Goal: Task Accomplishment & Management: Complete application form

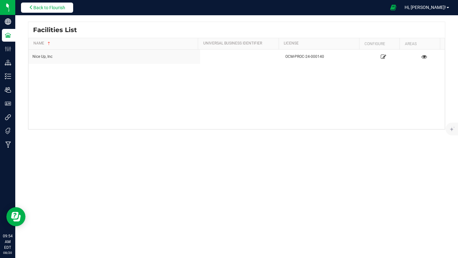
click at [61, 7] on span "Back to Flourish" at bounding box center [49, 7] width 32 height 5
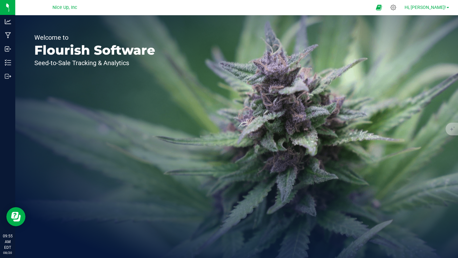
click at [433, 8] on span "Hi, [PERSON_NAME]!" at bounding box center [425, 7] width 41 height 5
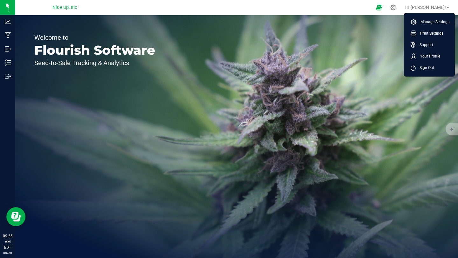
click at [363, 74] on div "Welcome to Flourish Software Seed-to-Sale Tracking & Analytics" at bounding box center [236, 136] width 443 height 243
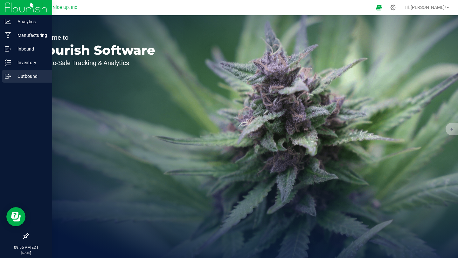
click at [21, 75] on p "Outbound" at bounding box center [30, 77] width 38 height 8
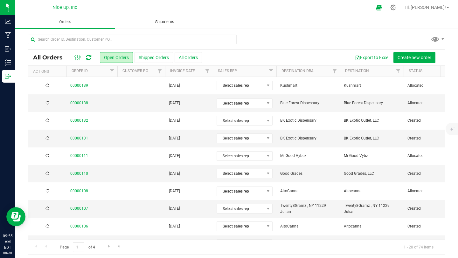
click at [160, 25] on uib-tab-heading "Shipments" at bounding box center [164, 22] width 99 height 13
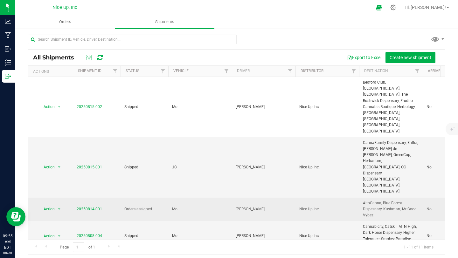
click at [95, 207] on link "20250814-001" at bounding box center [89, 209] width 25 height 4
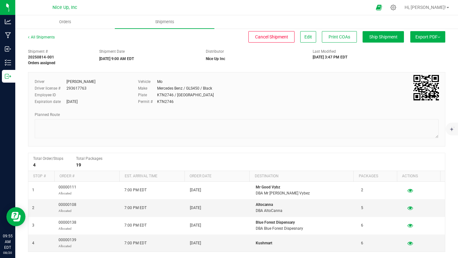
click at [413, 36] on button "Export PDF" at bounding box center [427, 36] width 35 height 11
click at [411, 66] on li "NY Manifest" at bounding box center [426, 70] width 64 height 10
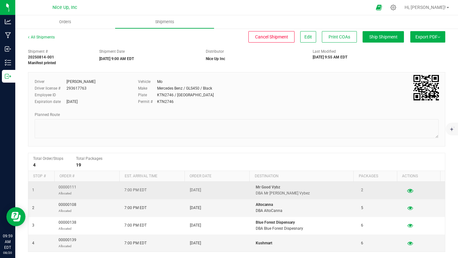
click at [407, 190] on icon "button" at bounding box center [410, 190] width 6 height 4
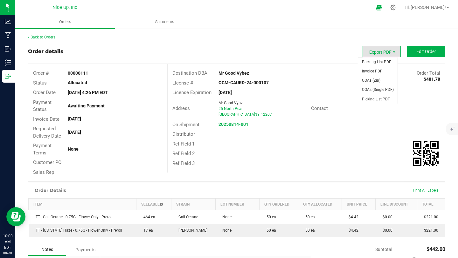
click at [385, 52] on span "Export PDF" at bounding box center [382, 51] width 38 height 11
click at [384, 64] on span "Packing List PDF" at bounding box center [377, 62] width 39 height 9
click at [379, 73] on span "Invoice PDF" at bounding box center [377, 71] width 39 height 9
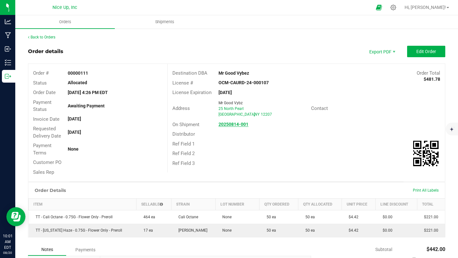
click at [227, 125] on strong "20250814-001" at bounding box center [234, 124] width 30 height 5
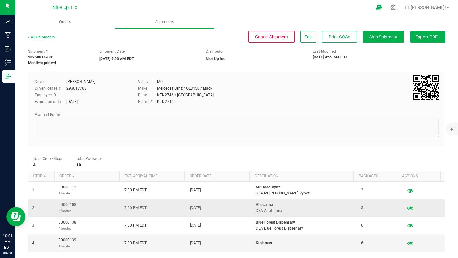
click at [407, 208] on icon "button" at bounding box center [410, 208] width 6 height 4
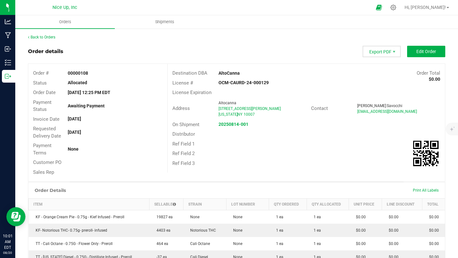
click at [384, 50] on span "Export PDF" at bounding box center [382, 51] width 38 height 11
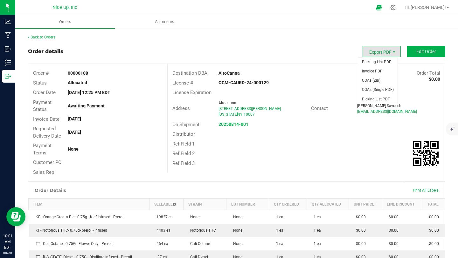
click at [385, 53] on span "Export PDF" at bounding box center [382, 51] width 38 height 11
click at [382, 59] on span "Packing List PDF" at bounding box center [377, 62] width 39 height 9
click at [384, 54] on span "Export PDF" at bounding box center [382, 51] width 38 height 11
click at [384, 70] on span "Invoice PDF" at bounding box center [377, 71] width 39 height 9
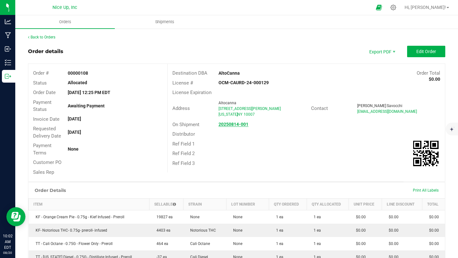
click at [234, 126] on strong "20250814-001" at bounding box center [234, 124] width 30 height 5
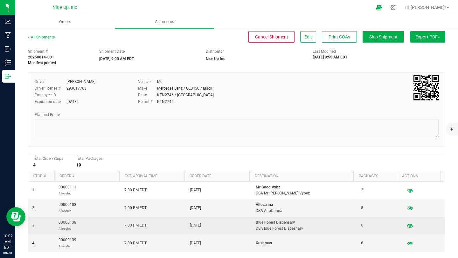
click at [407, 225] on icon "button" at bounding box center [410, 226] width 6 height 4
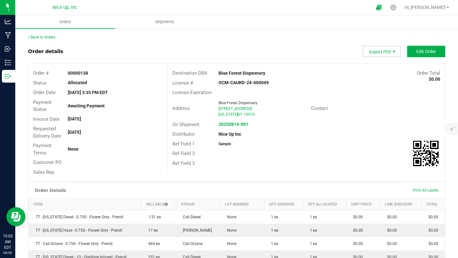
click at [392, 52] on span "Export PDF" at bounding box center [394, 51] width 5 height 5
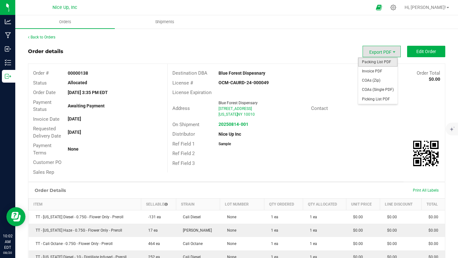
click at [388, 59] on span "Packing List PDF" at bounding box center [377, 62] width 39 height 9
click at [373, 68] on span "Invoice PDF" at bounding box center [377, 71] width 39 height 9
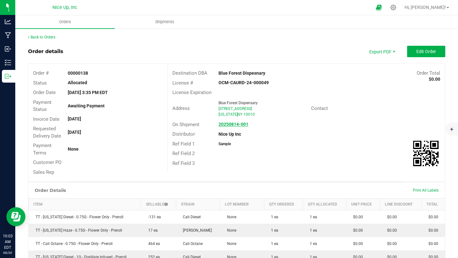
click at [237, 125] on strong "20250814-001" at bounding box center [234, 124] width 30 height 5
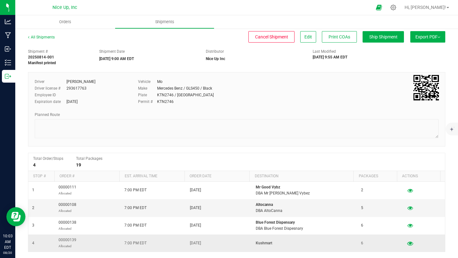
click at [407, 242] on icon "button" at bounding box center [410, 243] width 6 height 4
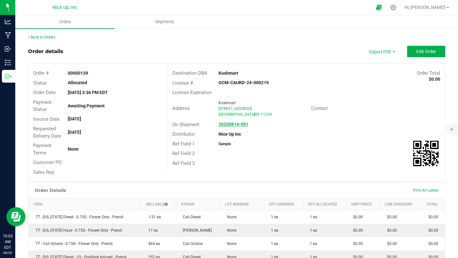
click at [242, 124] on strong "20250814-001" at bounding box center [234, 124] width 30 height 5
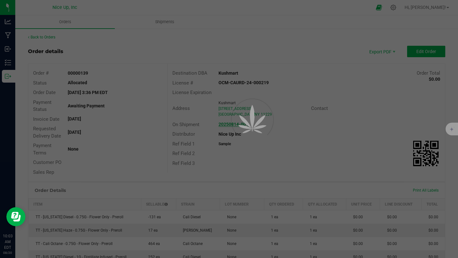
click at [242, 124] on div at bounding box center [243, 134] width 29 height 29
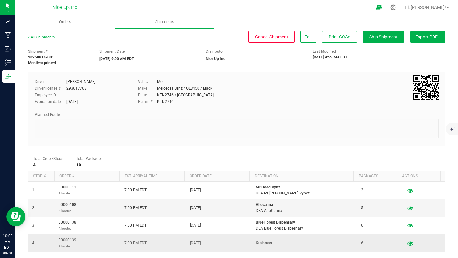
click at [407, 243] on icon "button" at bounding box center [410, 243] width 6 height 4
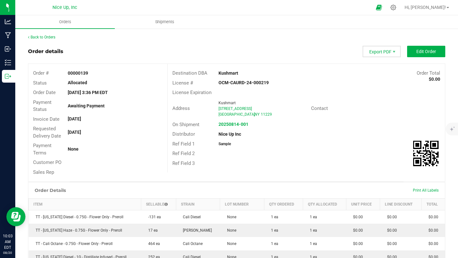
click at [381, 53] on span "Export PDF" at bounding box center [382, 51] width 38 height 11
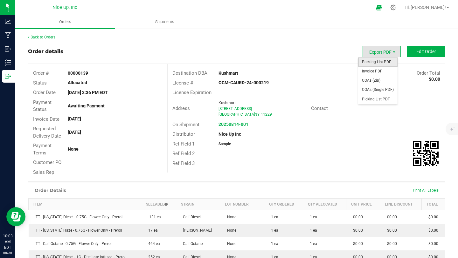
click at [379, 60] on span "Packing List PDF" at bounding box center [377, 62] width 39 height 9
click at [372, 51] on span "Export PDF" at bounding box center [382, 51] width 38 height 11
click at [375, 72] on span "Invoice PDF" at bounding box center [377, 71] width 39 height 9
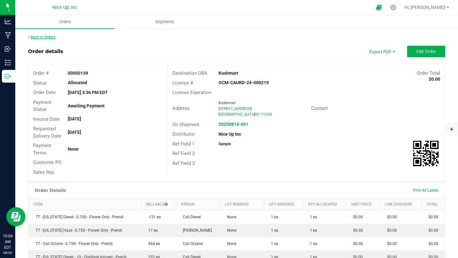
click at [45, 38] on link "Back to Orders" at bounding box center [41, 37] width 27 height 4
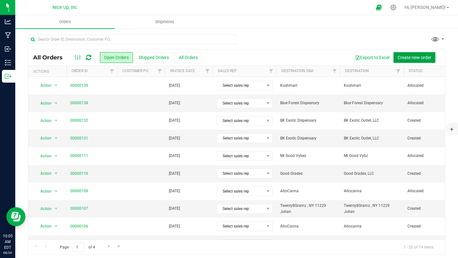
click at [410, 56] on span "Create new order" at bounding box center [415, 57] width 34 height 5
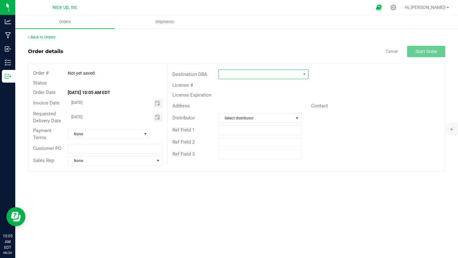
click at [235, 74] on span at bounding box center [259, 74] width 81 height 9
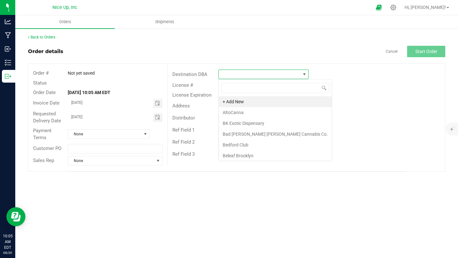
scroll to position [10, 90]
type input "gotham"
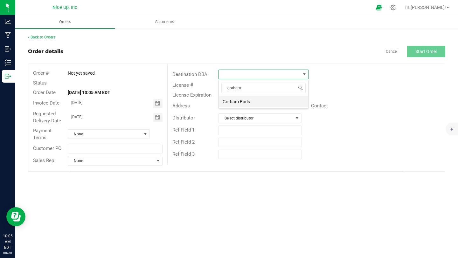
click at [255, 103] on li "Gotham Buds" at bounding box center [263, 101] width 89 height 11
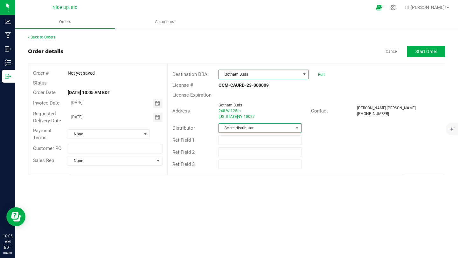
click at [253, 129] on span "Select distributor" at bounding box center [256, 128] width 74 height 9
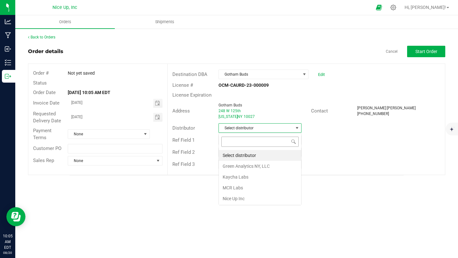
scroll to position [10, 83]
click at [255, 196] on li "Nice Up Inc" at bounding box center [260, 198] width 82 height 11
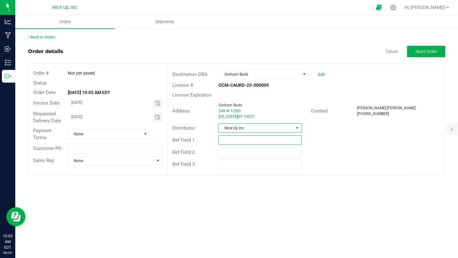
click at [231, 142] on input "text" at bounding box center [260, 141] width 83 height 10
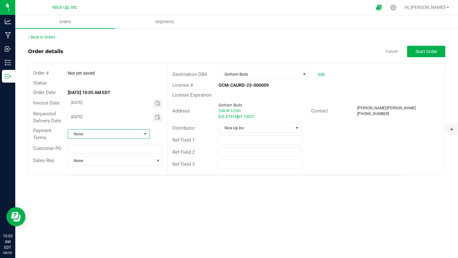
click at [145, 133] on span at bounding box center [145, 134] width 5 height 5
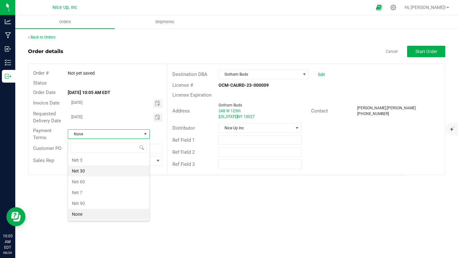
click at [117, 175] on li "Net 30" at bounding box center [108, 171] width 81 height 11
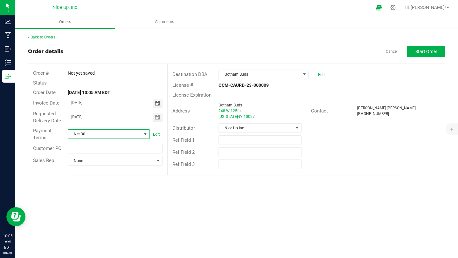
click at [157, 104] on span "Toggle calendar" at bounding box center [157, 103] width 5 height 5
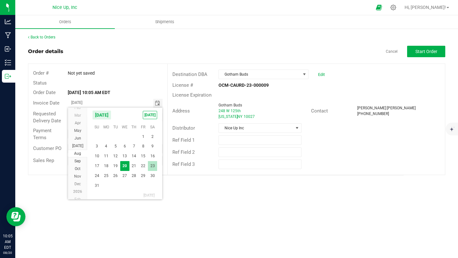
click at [150, 166] on span "23" at bounding box center [152, 166] width 9 height 10
type input "[DATE]"
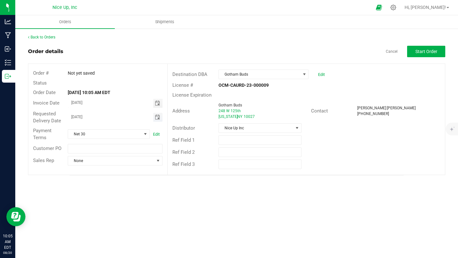
click at [157, 119] on span "Toggle calendar" at bounding box center [157, 117] width 5 height 5
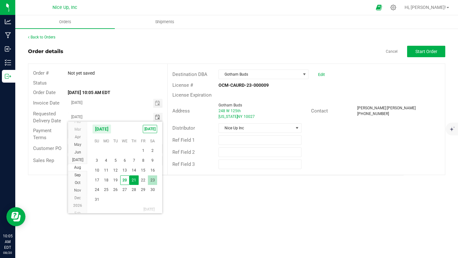
click at [151, 181] on span "23" at bounding box center [152, 181] width 9 height 10
type input "[DATE]"
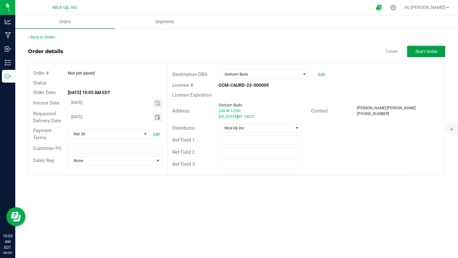
click at [420, 52] on span "Start Order" at bounding box center [427, 51] width 22 height 5
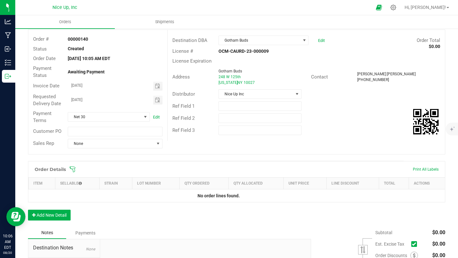
scroll to position [37, 0]
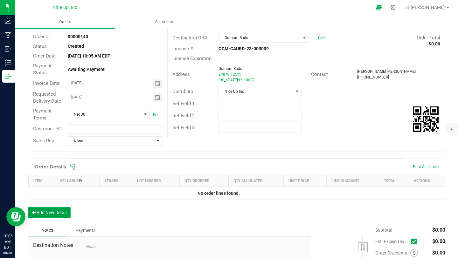
click at [67, 212] on button "Add New Detail" at bounding box center [49, 212] width 43 height 11
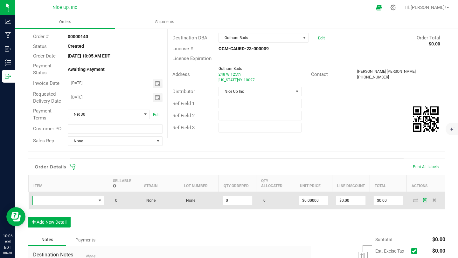
click at [57, 200] on span "NO DATA FOUND" at bounding box center [64, 200] width 63 height 9
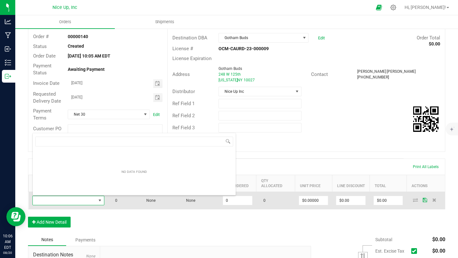
scroll to position [10, 72]
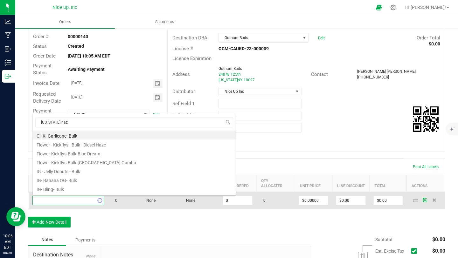
type input "[US_STATE] haze"
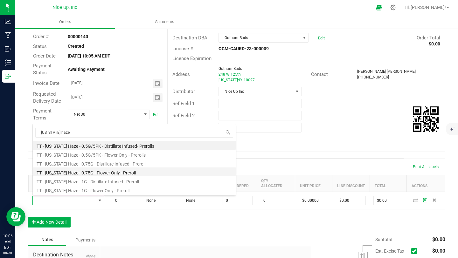
click at [93, 174] on li "TT - [US_STATE] Haze - 0.75G - Flower Only - Preroll" at bounding box center [134, 172] width 203 height 9
type input "0 ea"
type input "$4.42000"
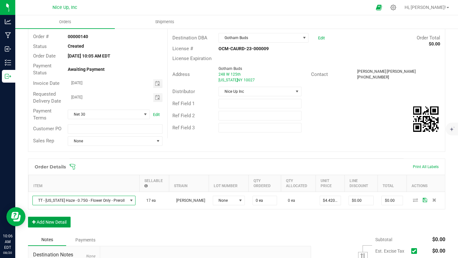
click at [64, 223] on button "Add New Detail" at bounding box center [49, 222] width 43 height 11
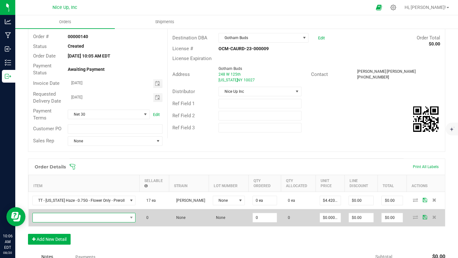
click at [71, 219] on span "NO DATA FOUND" at bounding box center [80, 217] width 95 height 9
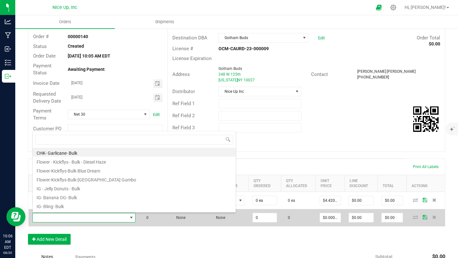
scroll to position [10, 103]
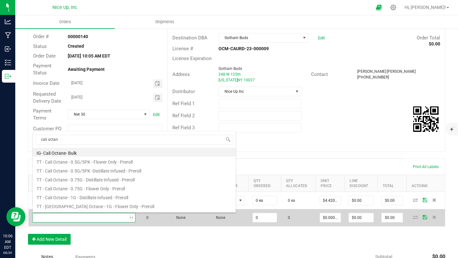
type input "cali octane"
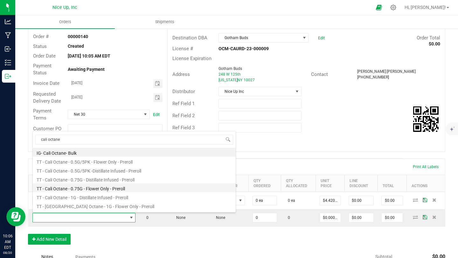
click at [91, 188] on li "TT - Cali Octane - 0.75G - Flower Only - Preroll" at bounding box center [134, 188] width 203 height 9
type input "0 ea"
type input "$4.42000"
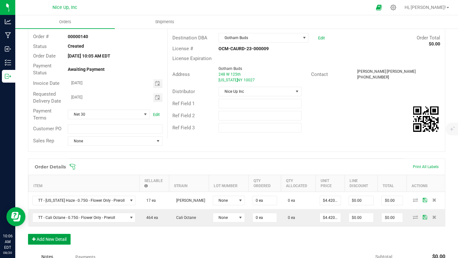
click at [58, 242] on button "Add New Detail" at bounding box center [49, 239] width 43 height 11
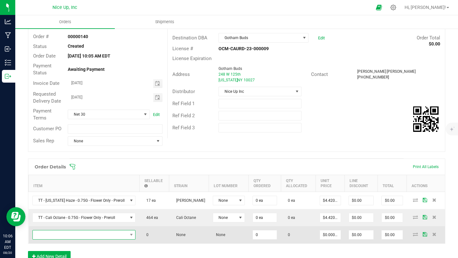
click at [63, 235] on span "NO DATA FOUND" at bounding box center [80, 235] width 95 height 9
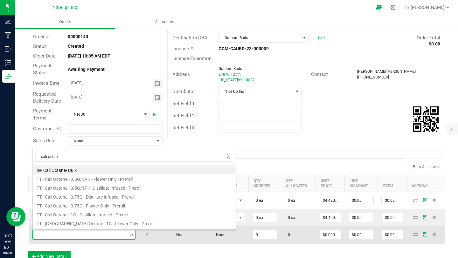
type input "cali octane"
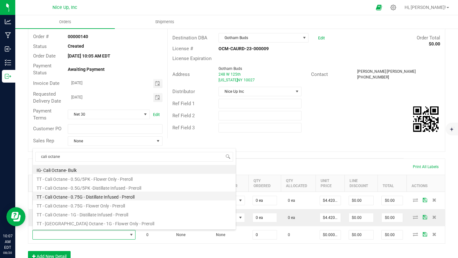
click at [126, 198] on li "TT - Cali Octane - 0.75G - Distillate Infused - Preroll" at bounding box center [134, 196] width 203 height 9
type input "0 ea"
type input "$5.31000"
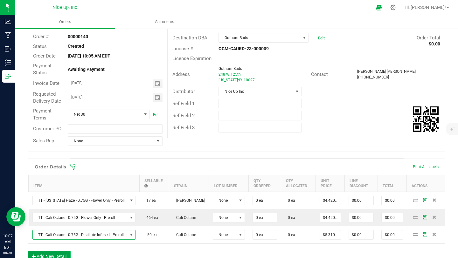
click at [54, 256] on button "Add New Detail" at bounding box center [49, 256] width 43 height 11
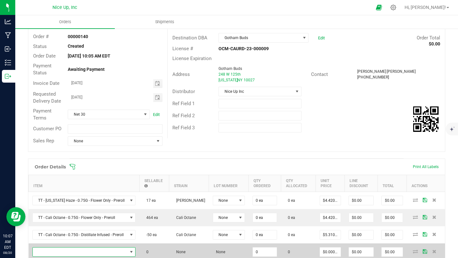
click at [56, 252] on span "NO DATA FOUND" at bounding box center [80, 252] width 95 height 9
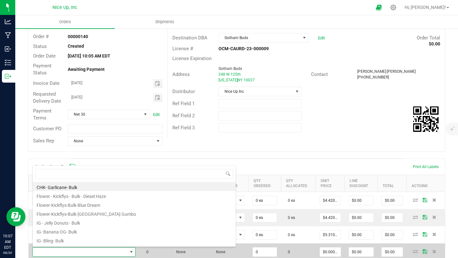
scroll to position [10, 105]
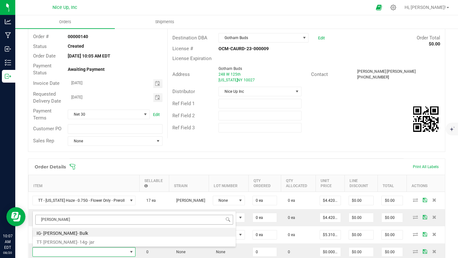
drag, startPoint x: 57, startPoint y: 220, endPoint x: 36, endPoint y: 218, distance: 21.1
click at [37, 218] on input "[PERSON_NAME]" at bounding box center [134, 220] width 198 height 10
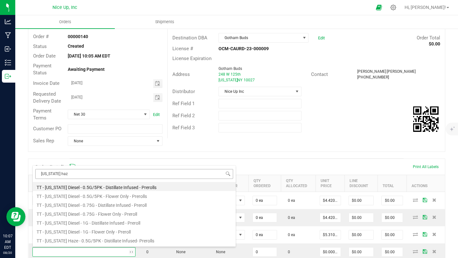
type input "[US_STATE] haze"
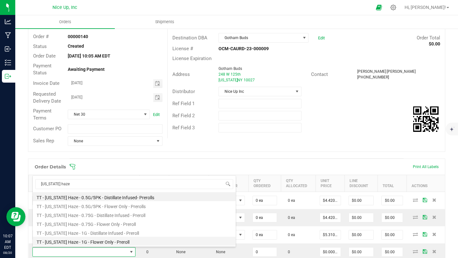
click at [91, 240] on li "TT - [US_STATE] Haze - 1G - Flower Only - Preroll" at bounding box center [134, 241] width 203 height 9
type input "0 ea"
type input "$6.00000"
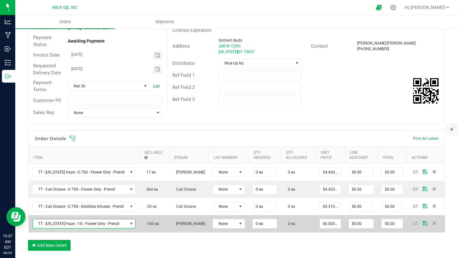
scroll to position [65, 0]
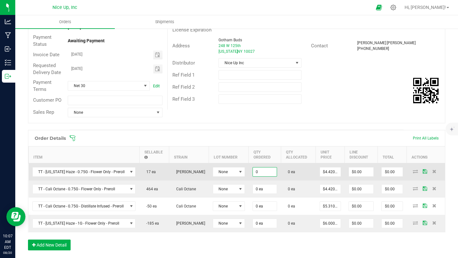
click at [262, 174] on input "0" at bounding box center [265, 172] width 24 height 9
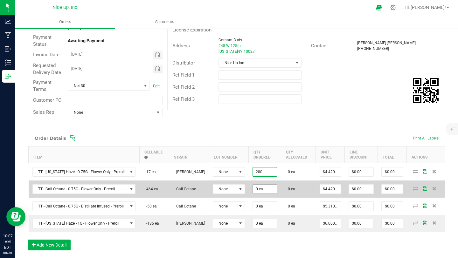
type input "200 ea"
type input "$884.00"
click at [263, 186] on input "0" at bounding box center [265, 189] width 24 height 9
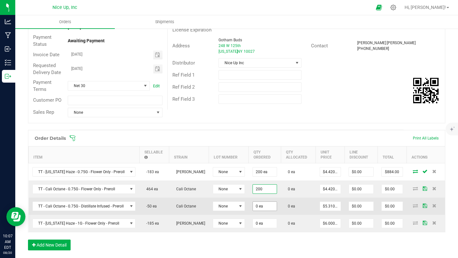
type input "200 ea"
type input "$884.00"
click at [263, 206] on input "0" at bounding box center [265, 206] width 24 height 9
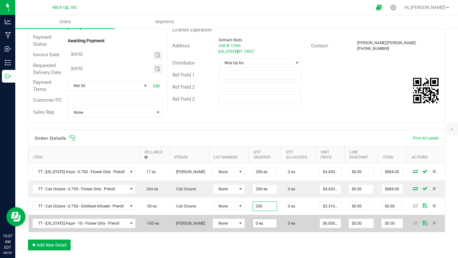
type input "200 ea"
type input "$1,062.00"
click at [258, 223] on input "0" at bounding box center [265, 223] width 24 height 9
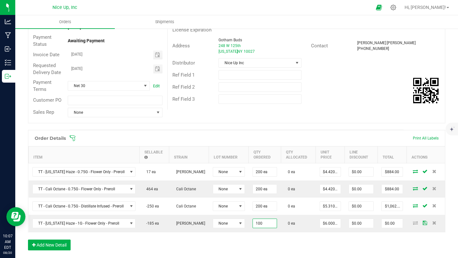
type input "100 ea"
type input "$600.00"
click at [334, 246] on div "Order Details Print All Labels Item Sellable Strain Lot Number Qty Ordered Qty …" at bounding box center [236, 193] width 417 height 127
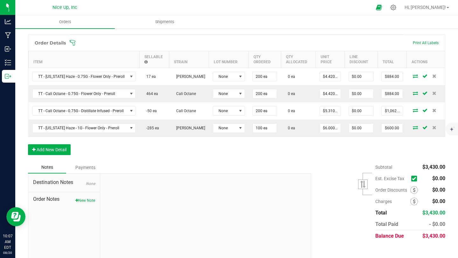
scroll to position [162, 0]
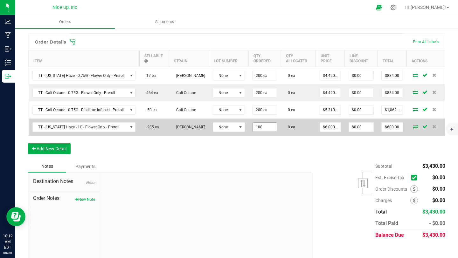
click at [263, 128] on input "100" at bounding box center [265, 127] width 24 height 9
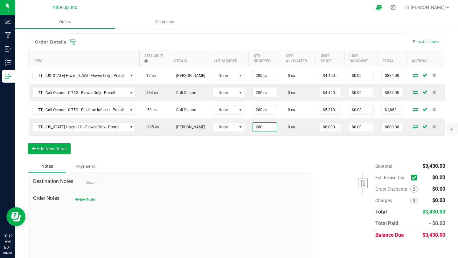
type input "200 ea"
type input "$1,200.00"
click at [278, 148] on div "Order Details Print All Labels Item Sellable Strain Lot Number Qty Ordered Qty …" at bounding box center [236, 97] width 417 height 127
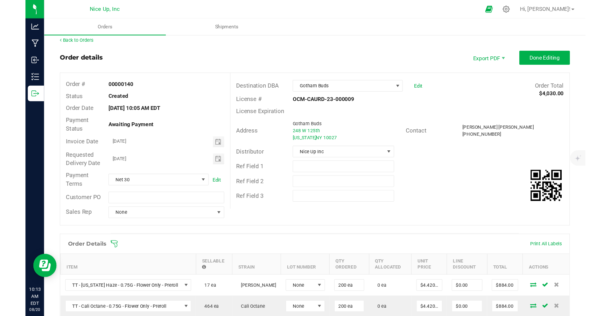
scroll to position [0, 0]
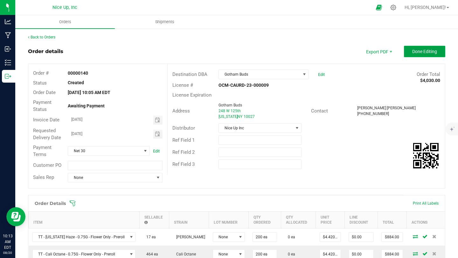
click at [412, 53] on span "Done Editing" at bounding box center [424, 51] width 25 height 5
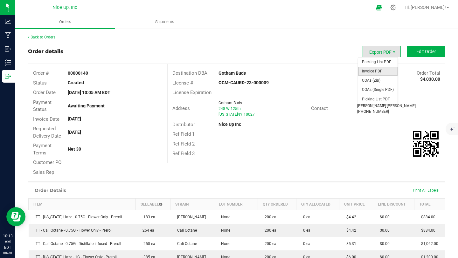
click at [376, 72] on span "Invoice PDF" at bounding box center [377, 71] width 39 height 9
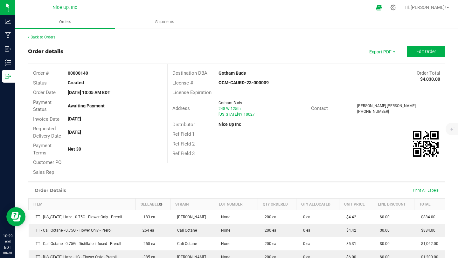
click at [50, 38] on link "Back to Orders" at bounding box center [41, 37] width 27 height 4
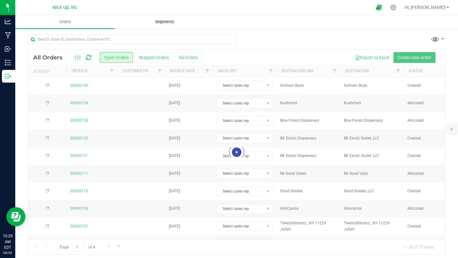
click at [166, 22] on span "Shipments" at bounding box center [165, 22] width 36 height 6
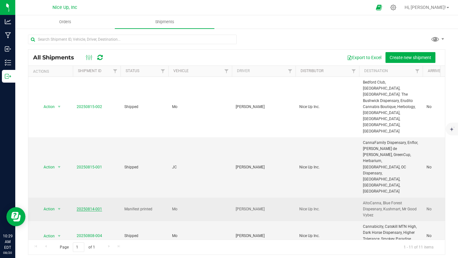
click at [91, 207] on link "20250814-001" at bounding box center [89, 209] width 25 height 4
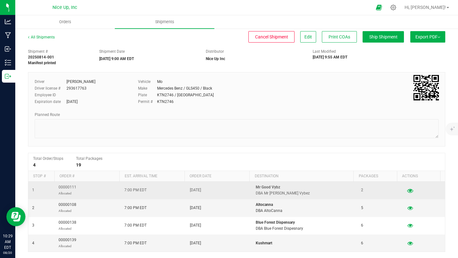
click at [405, 191] on button "button" at bounding box center [409, 190] width 11 height 10
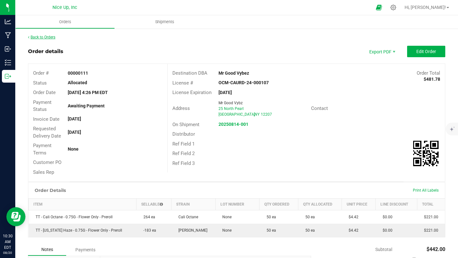
click at [40, 36] on link "Back to Orders" at bounding box center [41, 37] width 27 height 4
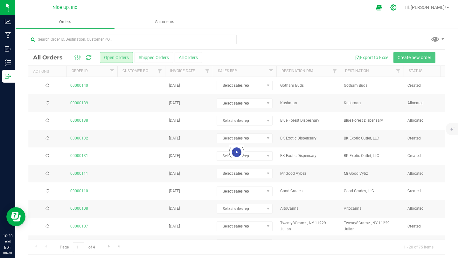
click at [397, 8] on icon at bounding box center [393, 7] width 7 height 7
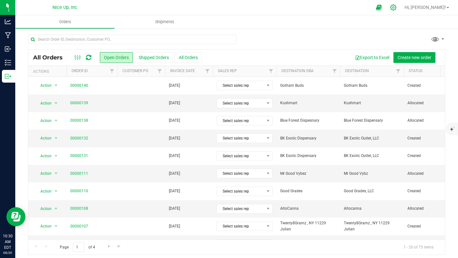
click at [396, 6] on icon at bounding box center [393, 7] width 6 height 6
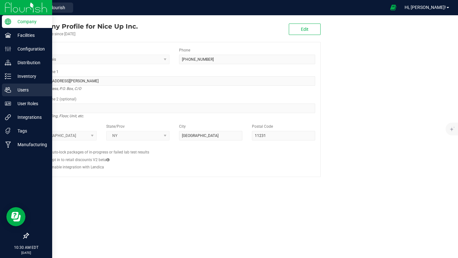
click at [9, 92] on icon at bounding box center [8, 90] width 6 height 6
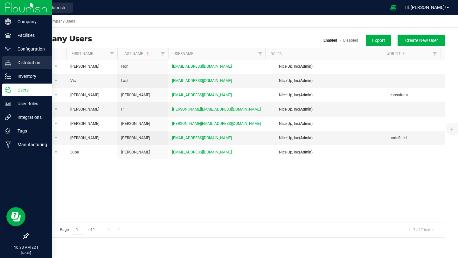
click at [12, 62] on p "Distribution" at bounding box center [30, 63] width 38 height 8
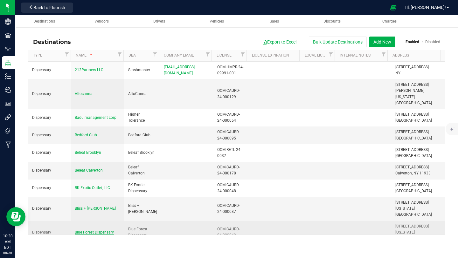
click at [90, 230] on span "Blue Forest Dispensary" at bounding box center [94, 232] width 39 height 4
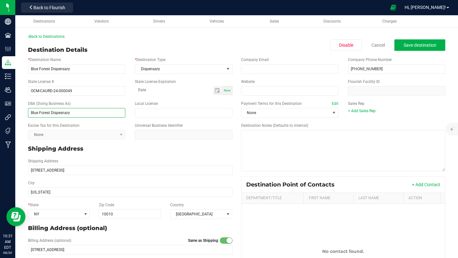
click at [68, 114] on input "Blue Forest Dispesnary" at bounding box center [76, 113] width 97 height 10
type input "Blue Forest Dispensary"
click at [425, 46] on span "Save destination" at bounding box center [420, 45] width 33 height 5
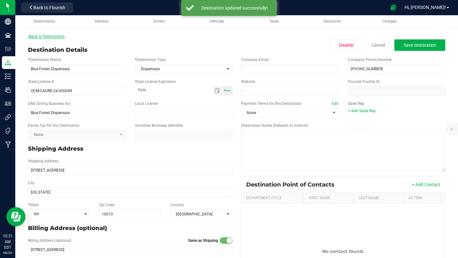
click at [45, 38] on link "Back to Destinations" at bounding box center [46, 36] width 37 height 4
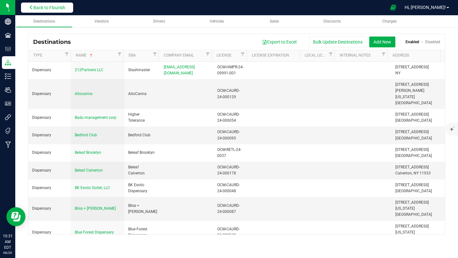
click at [59, 7] on span "Back to Flourish" at bounding box center [49, 7] width 32 height 5
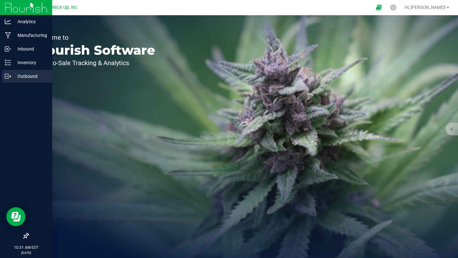
click at [9, 81] on div "Outbound" at bounding box center [27, 76] width 50 height 13
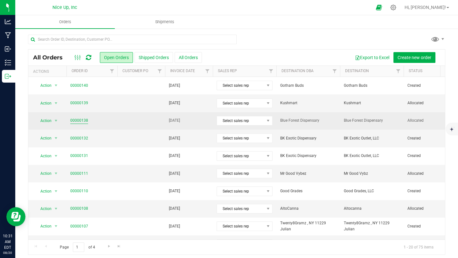
click at [82, 122] on link "00000138" at bounding box center [79, 121] width 18 height 6
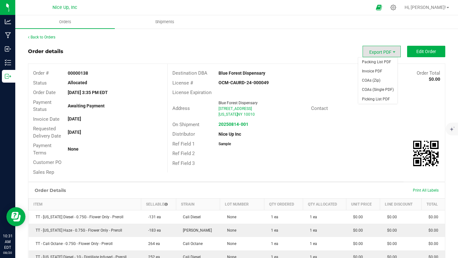
click at [377, 52] on span "Export PDF" at bounding box center [382, 51] width 38 height 11
click at [377, 62] on span "Packing List PDF" at bounding box center [377, 62] width 39 height 9
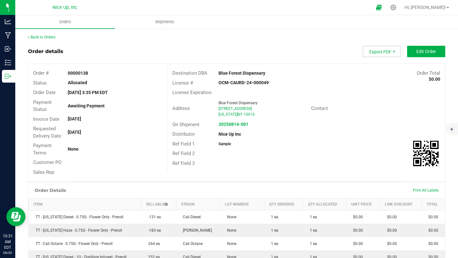
click at [383, 52] on span "Export PDF" at bounding box center [382, 51] width 38 height 11
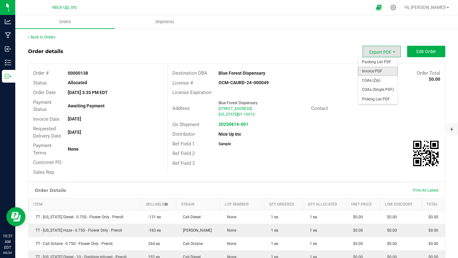
click at [380, 74] on span "Invoice PDF" at bounding box center [377, 71] width 39 height 9
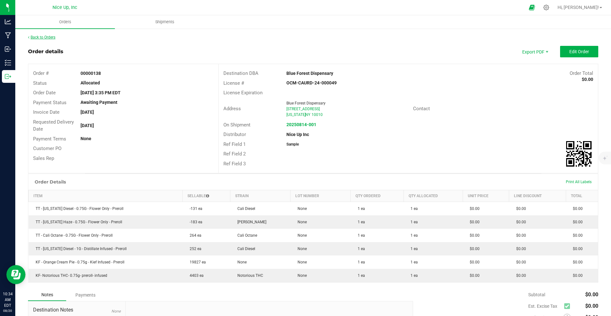
click at [37, 35] on link "Back to Orders" at bounding box center [41, 37] width 27 height 4
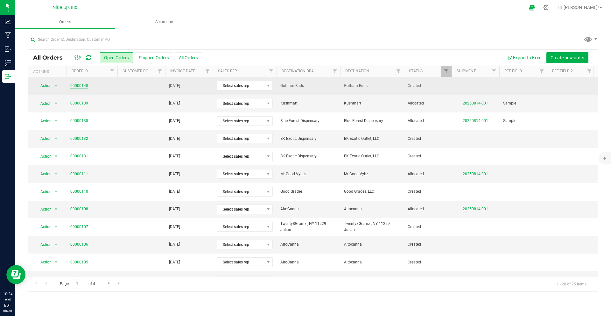
click at [82, 85] on link "00000140" at bounding box center [79, 86] width 18 height 6
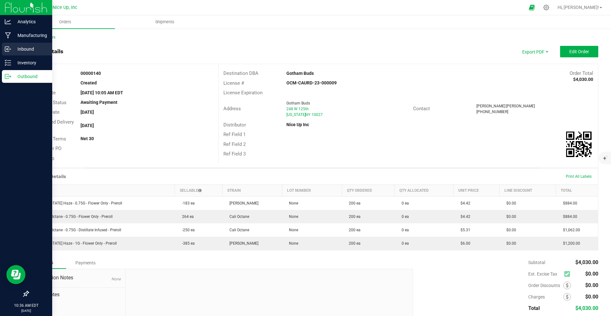
click at [4, 50] on div "Inbound" at bounding box center [27, 49] width 50 height 13
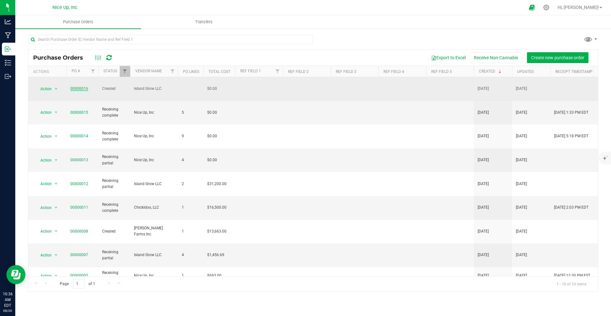
click at [81, 86] on link "00000016" at bounding box center [79, 88] width 18 height 4
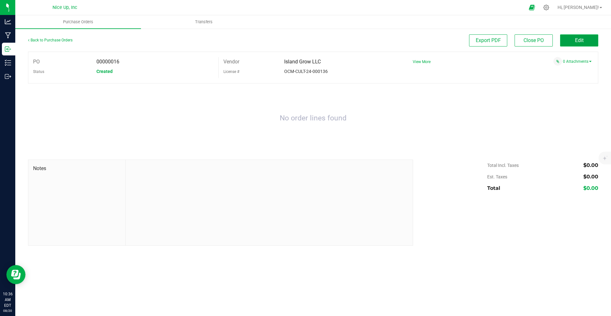
click at [458, 45] on button "Edit" at bounding box center [579, 40] width 38 height 12
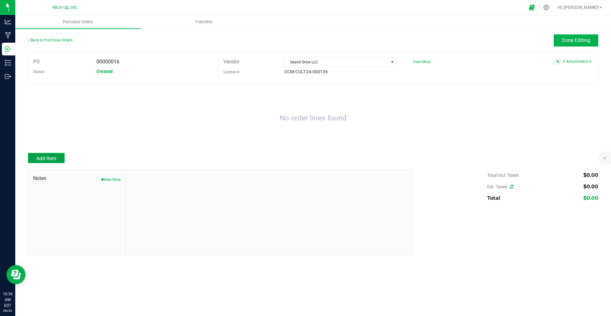
click at [40, 159] on span "Add Item" at bounding box center [46, 158] width 20 height 6
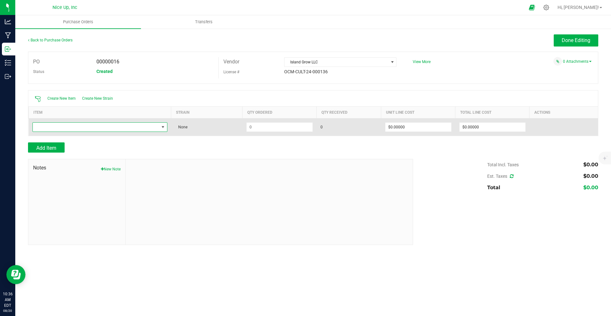
click at [75, 124] on span "NO DATA FOUND" at bounding box center [96, 126] width 126 height 9
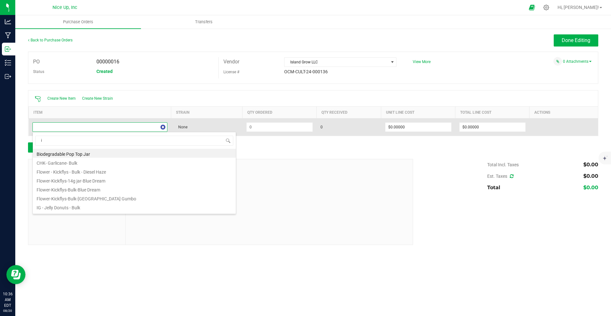
type input "ig"
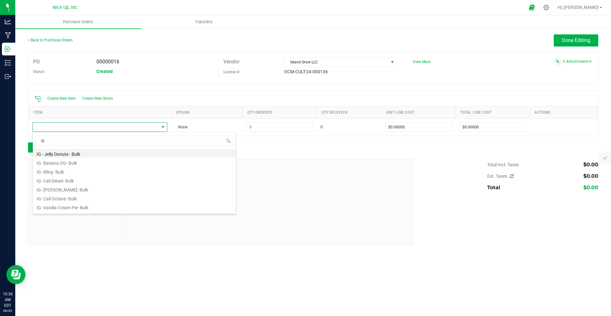
click at [78, 153] on li "IG - Jelly Donuts - Bulk" at bounding box center [134, 153] width 203 height 9
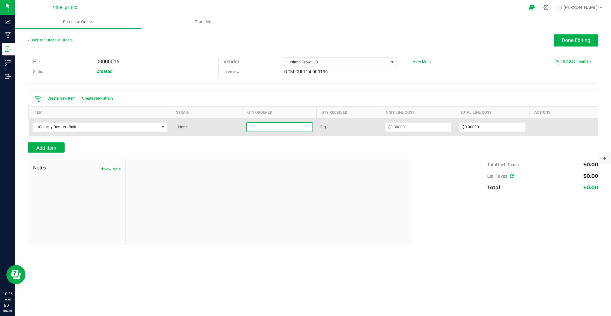
click at [258, 127] on input at bounding box center [280, 126] width 66 height 9
click at [401, 125] on input at bounding box center [418, 126] width 66 height 9
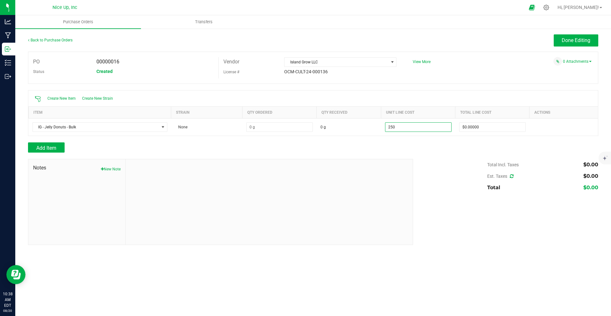
type input "$250.00000"
click at [370, 144] on div "Add Item" at bounding box center [218, 147] width 380 height 10
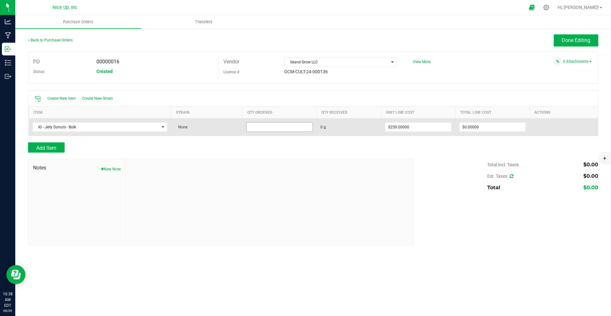
click at [283, 127] on input at bounding box center [280, 126] width 66 height 9
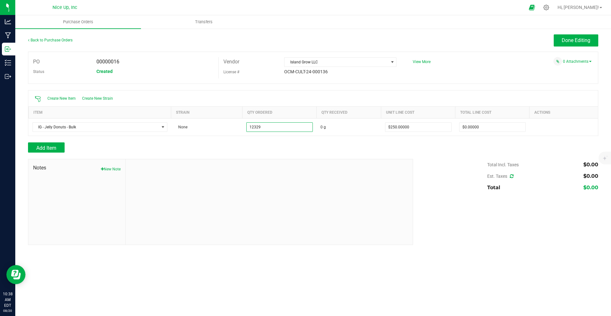
type input "12329.0000 g"
click at [315, 143] on div "Add Item" at bounding box center [218, 147] width 380 height 10
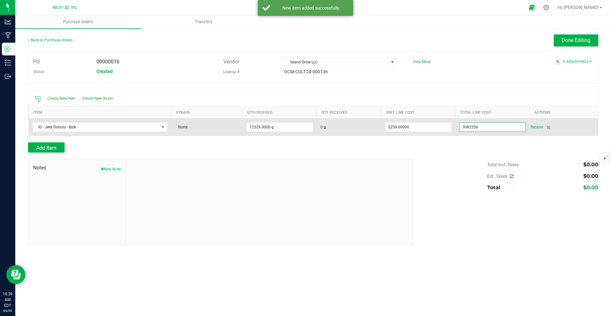
click at [458, 128] on input "3082250" at bounding box center [492, 126] width 66 height 9
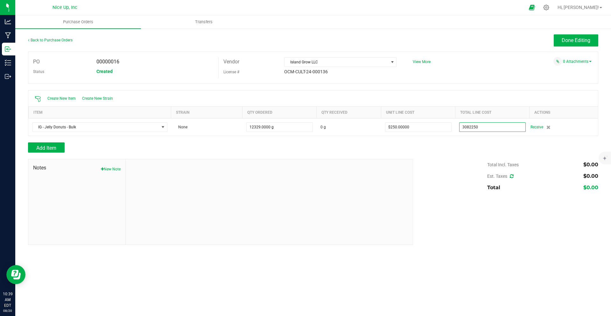
type input "$3,082,250.00000"
type input "12329"
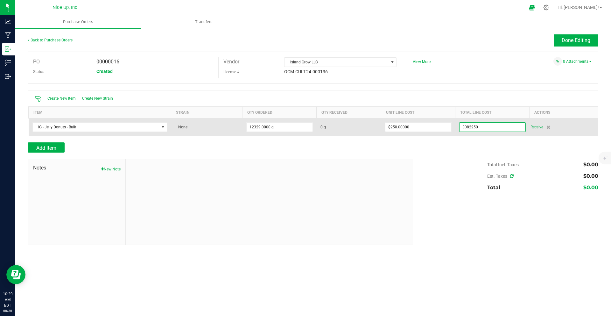
drag, startPoint x: 496, startPoint y: 126, endPoint x: 458, endPoint y: 127, distance: 37.6
click at [458, 127] on span "3082250" at bounding box center [492, 127] width 66 height 10
drag, startPoint x: 484, startPoint y: 126, endPoint x: 451, endPoint y: 125, distance: 33.4
click at [451, 125] on purchase-order-line-row "IG - Jelly Donuts - Bulk None 12329.0000 g 0 g $250.00000 3082250 Receive" at bounding box center [314, 126] width 570 height 17
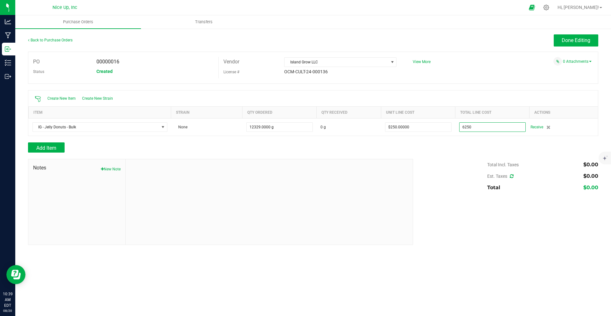
type input "$6,250.00000"
click at [458, 142] on div "Add Item" at bounding box center [313, 147] width 570 height 10
type input "12329"
type input "$0.50693"
click at [458, 143] on div "Add Item" at bounding box center [313, 147] width 570 height 10
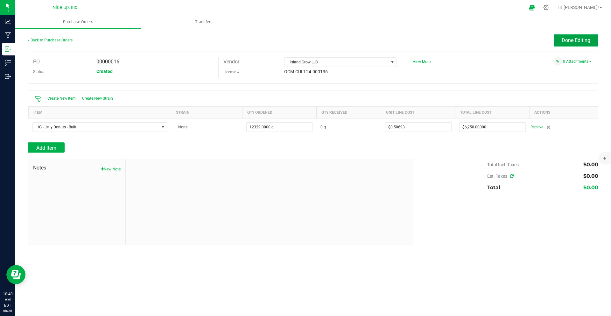
drag, startPoint x: 583, startPoint y: 41, endPoint x: 562, endPoint y: 115, distance: 77.6
click at [458, 115] on div "Back to Purchase Orders Done Editing PO 00000016 Status Created Vendor Island G…" at bounding box center [313, 139] width 570 height 210
click at [458, 44] on button "Done Editing" at bounding box center [576, 40] width 45 height 12
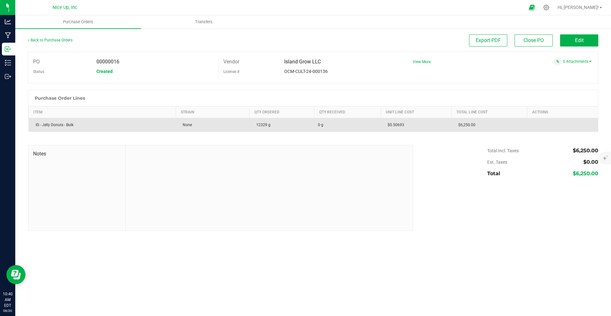
click at [304, 126] on td "12329 g" at bounding box center [281, 125] width 65 height 14
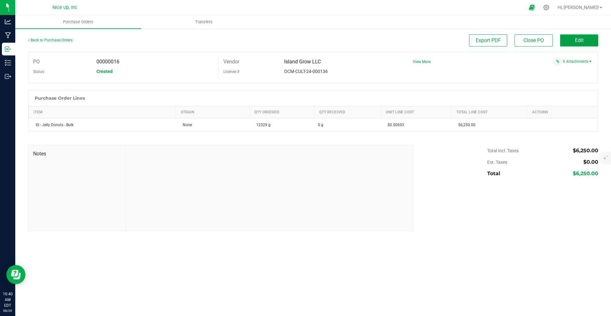
click at [458, 41] on button "Edit" at bounding box center [579, 40] width 38 height 12
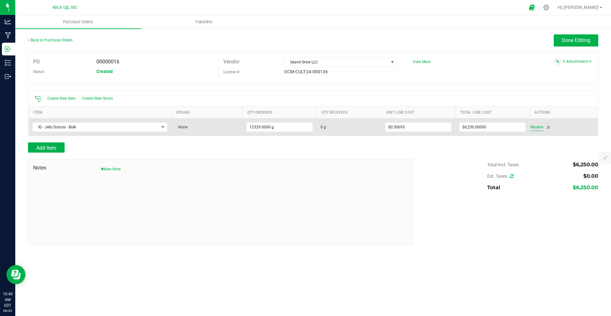
click at [458, 127] on span "Receive" at bounding box center [536, 127] width 13 height 8
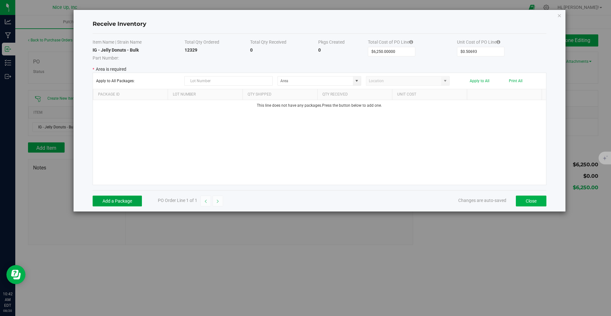
click at [125, 199] on button "Add a Package" at bounding box center [117, 200] width 49 height 11
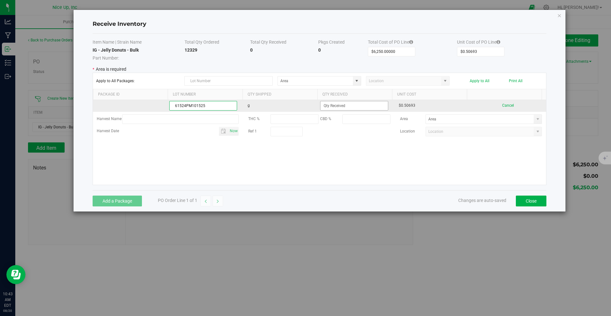
type input "61524PM101525"
click at [342, 102] on input at bounding box center [353, 105] width 67 height 9
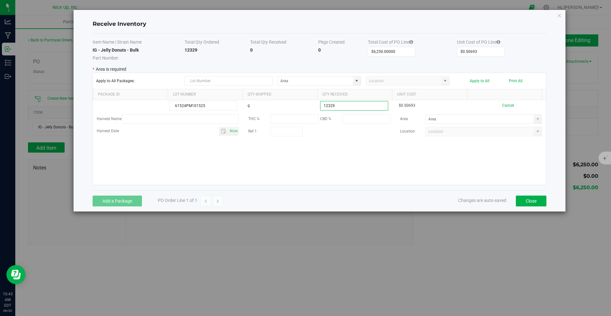
type input "12329.0000 g"
click at [427, 161] on kendo-grid-list "61524PM101525 g 12329.0000 g $0.50693 Cancel Harvest Name THC % CBD % Area Harv…" at bounding box center [319, 142] width 453 height 85
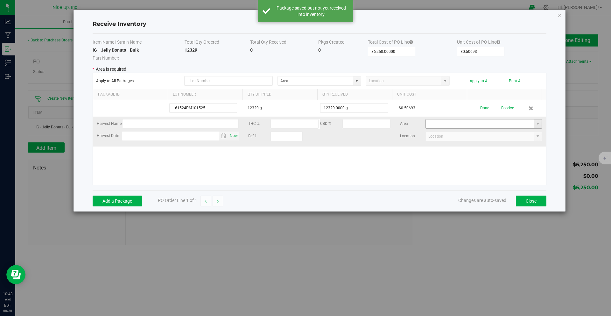
click at [458, 122] on input at bounding box center [480, 123] width 108 height 9
click at [458, 125] on span at bounding box center [537, 123] width 5 height 5
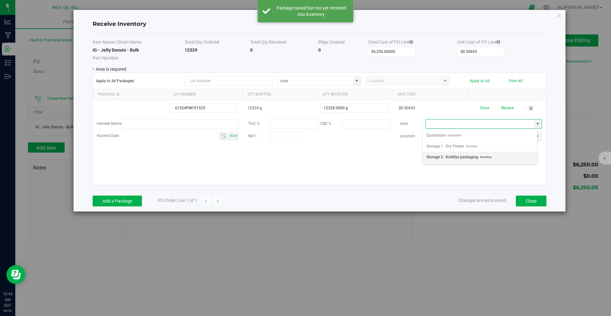
click at [458, 155] on li "Storage 2 - Kickflys packaging Inventory" at bounding box center [480, 156] width 115 height 11
type input "Storage 2 - Kickflys packaging"
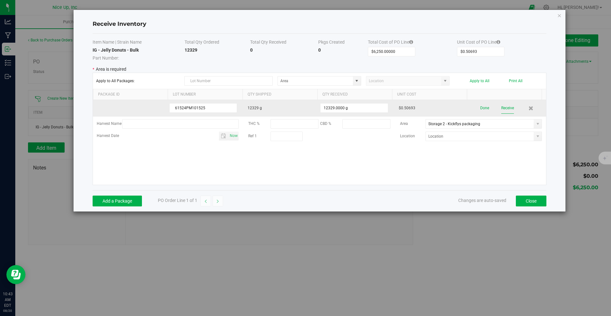
click at [458, 108] on button "Receive" at bounding box center [507, 107] width 13 height 11
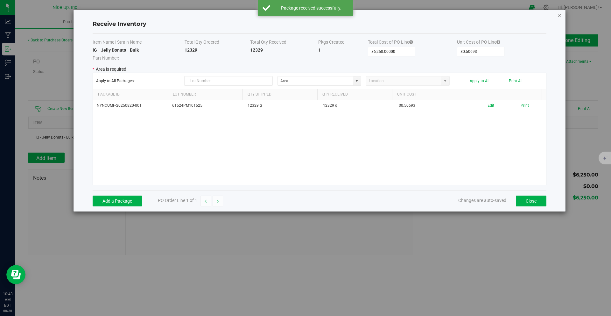
click at [458, 15] on icon "Close modal" at bounding box center [559, 15] width 4 height 8
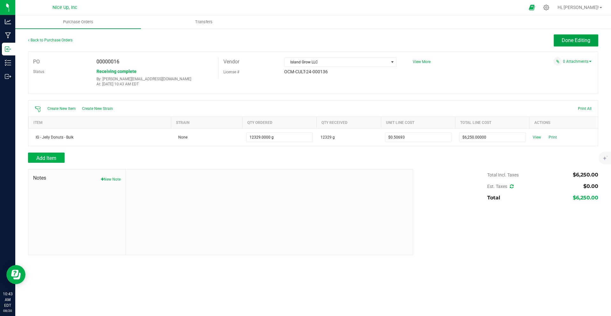
click at [458, 42] on span "Done Editing" at bounding box center [576, 40] width 29 height 6
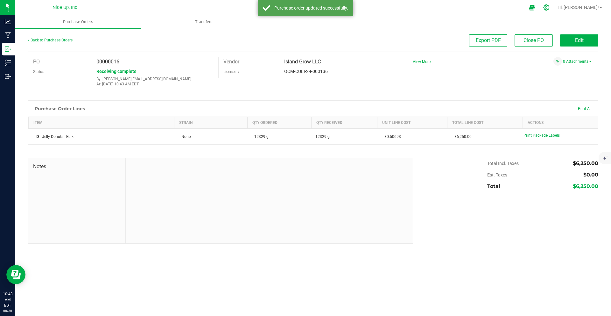
click at [458, 10] on icon at bounding box center [546, 7] width 7 height 7
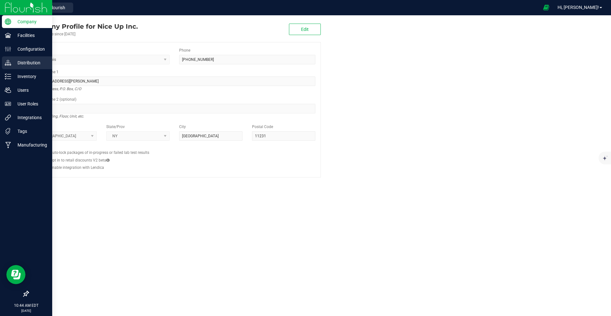
click at [34, 64] on p "Distribution" at bounding box center [30, 63] width 38 height 8
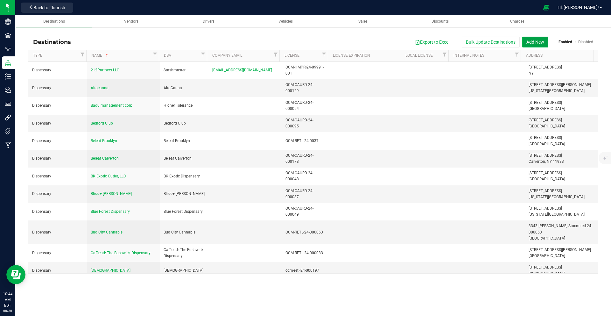
click at [458, 40] on button "Add New" at bounding box center [535, 42] width 26 height 11
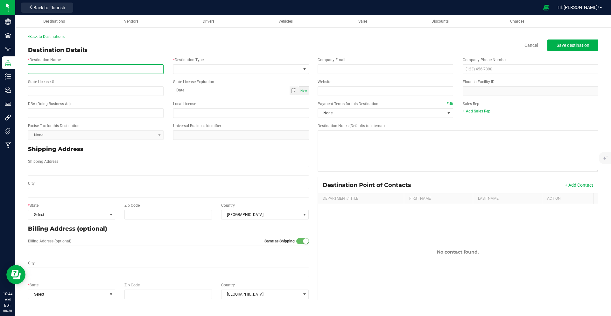
click at [82, 72] on input "* Destination Name" at bounding box center [96, 69] width 136 height 10
type input "Basin Mixture Inc"
click at [184, 66] on span at bounding box center [236, 69] width 127 height 9
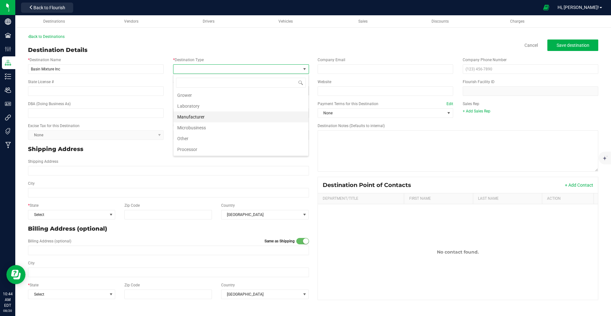
scroll to position [23, 0]
click at [207, 146] on li "Processor" at bounding box center [240, 148] width 135 height 11
click at [216, 69] on span "Processor" at bounding box center [236, 69] width 127 height 9
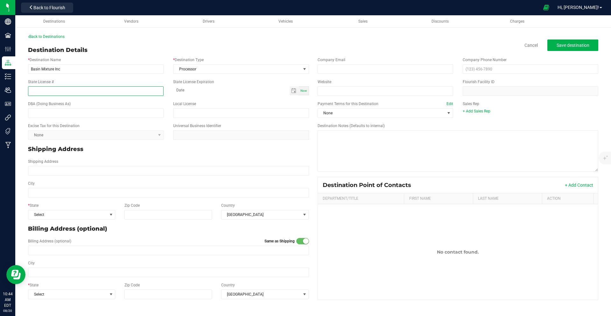
click at [74, 92] on input "State License #" at bounding box center [96, 91] width 136 height 10
type input "OCM-PROC-24-000034"
click at [196, 95] on div "State License # OCM-PROC-24-000034 State License Expiration Now" at bounding box center [168, 87] width 290 height 22
click at [84, 115] on input "text" at bounding box center [96, 113] width 136 height 10
type input "Basin Mixture Inc."
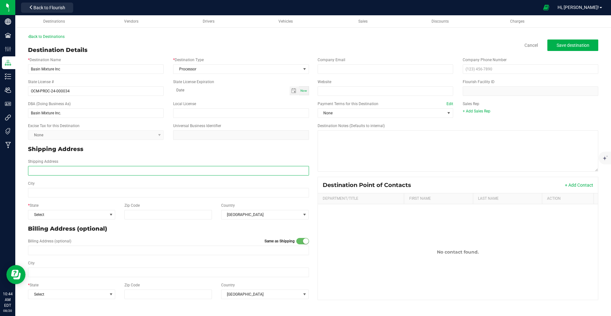
click at [61, 170] on input "Shipping Address" at bounding box center [168, 171] width 281 height 10
type input "[STREET_ADDRESS]"
click at [54, 70] on input "Basin Mixture Inc" at bounding box center [96, 69] width 136 height 10
type input "Basin Mixtures Inc"
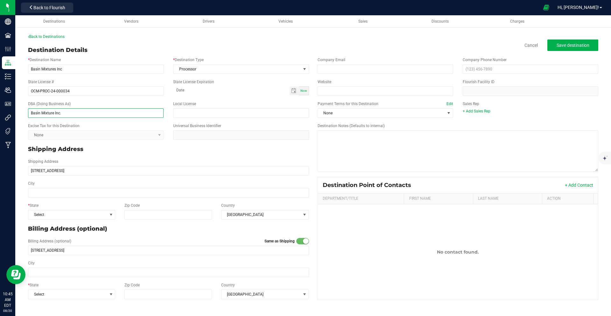
click at [54, 114] on input "Basin Mixture Inc." at bounding box center [96, 113] width 136 height 10
type input "Basin Mixtures Inc."
click at [70, 169] on input "[STREET_ADDRESS]" at bounding box center [168, 171] width 281 height 10
type input "[STREET_ADDRESS]"
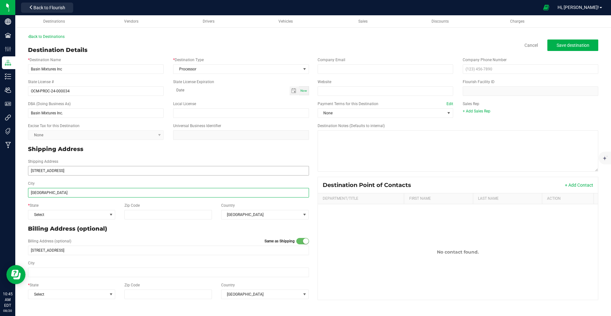
type input "[GEOGRAPHIC_DATA]"
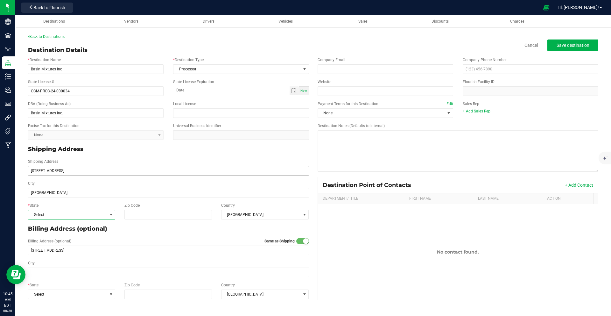
type input "[GEOGRAPHIC_DATA]"
type input "11234"
click at [186, 153] on div "Shipping Address" at bounding box center [168, 149] width 290 height 14
click at [458, 47] on span "Save destination" at bounding box center [572, 45] width 33 height 5
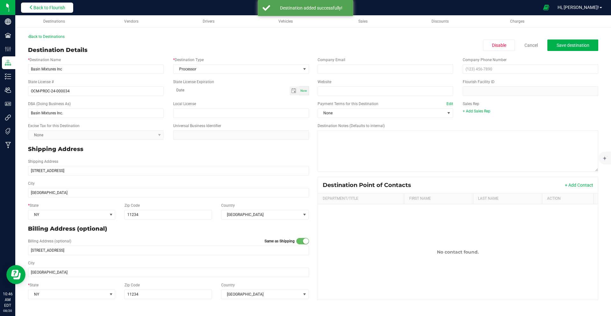
click at [65, 8] on span "Back to Flourish" at bounding box center [49, 7] width 32 height 5
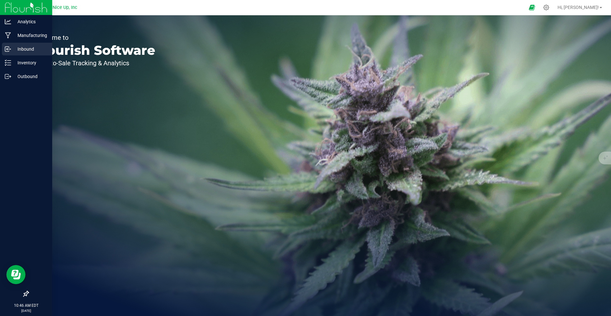
click at [10, 51] on icon at bounding box center [8, 49] width 6 height 6
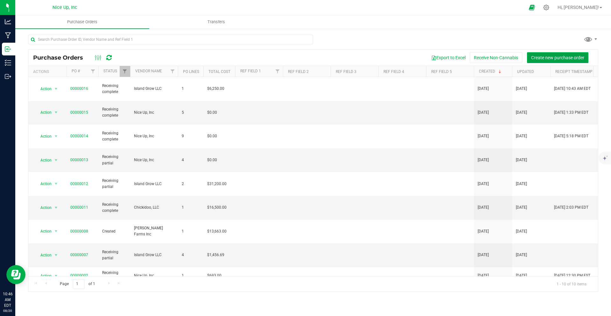
click at [458, 59] on span "Create new purchase order" at bounding box center [557, 57] width 53 height 5
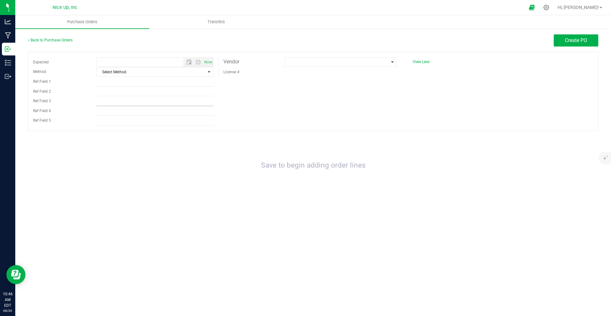
type input "[DATE] 10:46 AM"
click at [131, 72] on span "Select Method" at bounding box center [151, 71] width 108 height 9
click at [112, 132] on li "Pickup" at bounding box center [155, 130] width 116 height 10
click at [294, 63] on span at bounding box center [336, 62] width 104 height 9
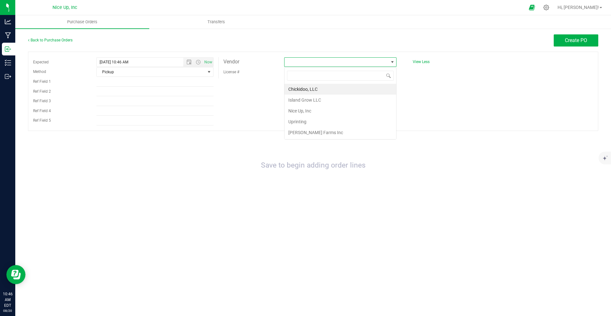
scroll to position [10, 112]
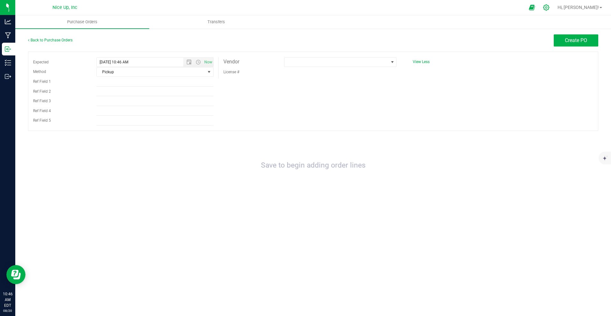
click at [458, 9] on icon at bounding box center [546, 7] width 6 height 6
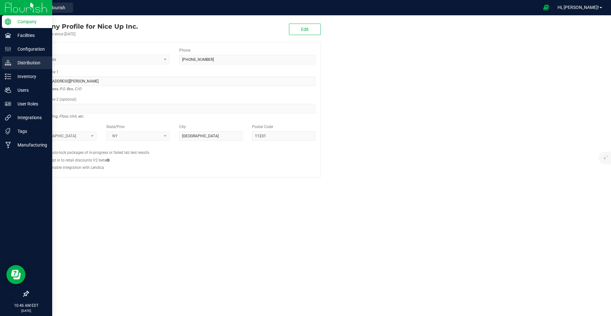
click at [16, 66] on p "Distribution" at bounding box center [30, 63] width 38 height 8
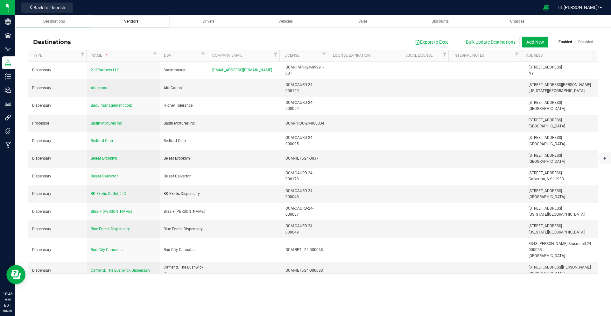
click at [137, 21] on span "Vendors" at bounding box center [131, 21] width 14 height 4
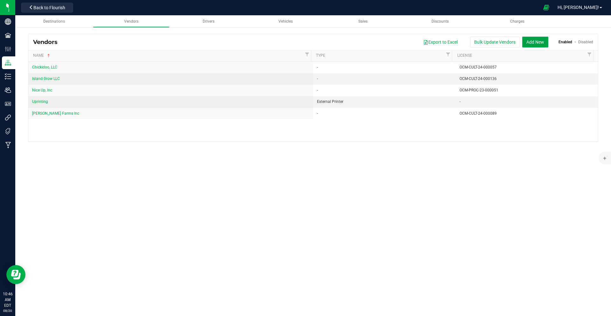
click at [458, 41] on button "Add New" at bounding box center [535, 42] width 26 height 11
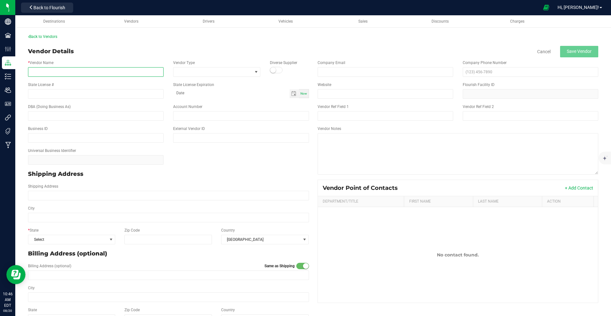
click at [94, 76] on input "* Vendor Name" at bounding box center [96, 72] width 136 height 10
type input "Basin Mixtures Inc."
click at [192, 69] on span at bounding box center [212, 71] width 79 height 9
click at [198, 98] on li "+ Add New" at bounding box center [215, 99] width 86 height 11
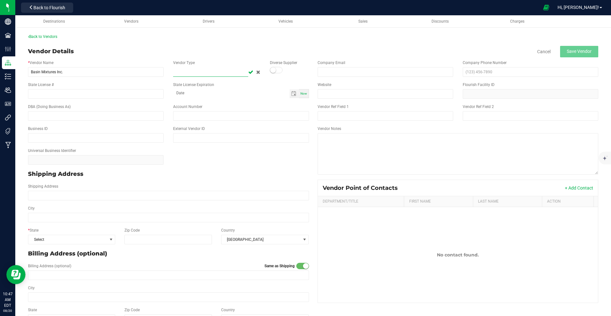
click at [218, 70] on input "text" at bounding box center [210, 72] width 75 height 10
type input "Processor"
click at [256, 72] on icon at bounding box center [258, 72] width 4 height 4
click at [44, 92] on input "State License #" at bounding box center [96, 94] width 136 height 10
type input "OCM-PROC-24-000034"
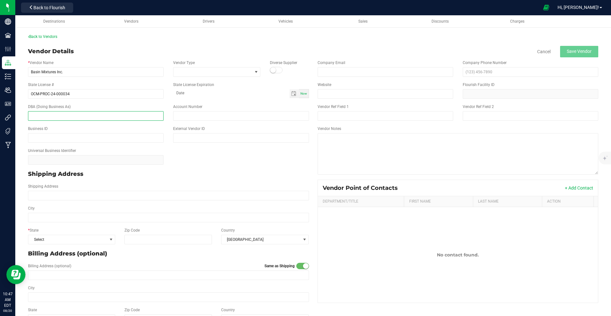
click at [44, 115] on input "text" at bounding box center [96, 116] width 136 height 10
type input "Basin Mixtures Inc."
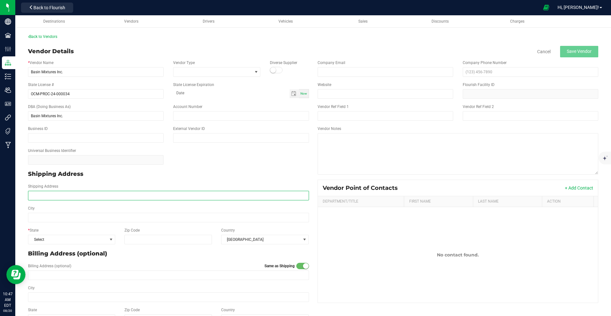
click at [69, 196] on input "Shipping Address" at bounding box center [168, 196] width 281 height 10
type input "[STREET_ADDRESS]"
click at [68, 213] on input "City" at bounding box center [168, 218] width 281 height 10
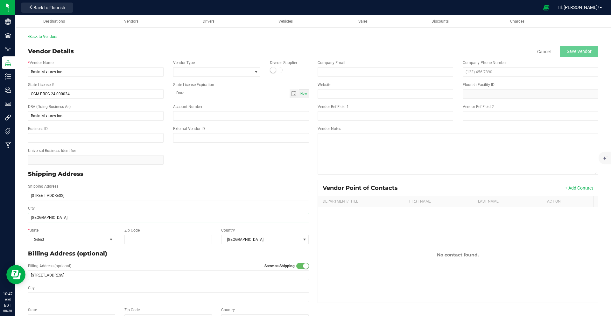
type input "[GEOGRAPHIC_DATA]"
type input "11234"
click at [205, 168] on div "Shipping Address" at bounding box center [168, 174] width 290 height 14
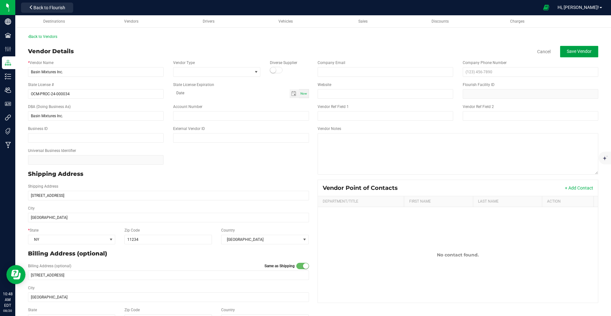
click at [458, 53] on span "Save Vendor" at bounding box center [579, 51] width 25 height 5
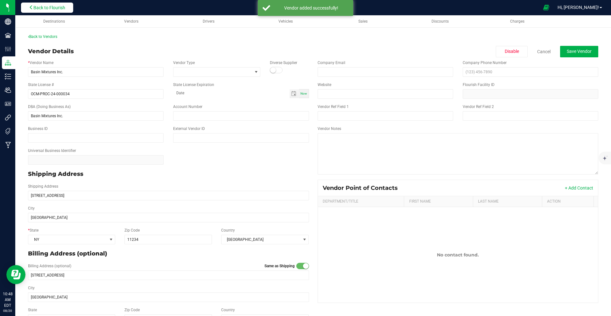
click at [48, 6] on span "Back to Flourish" at bounding box center [49, 7] width 32 height 5
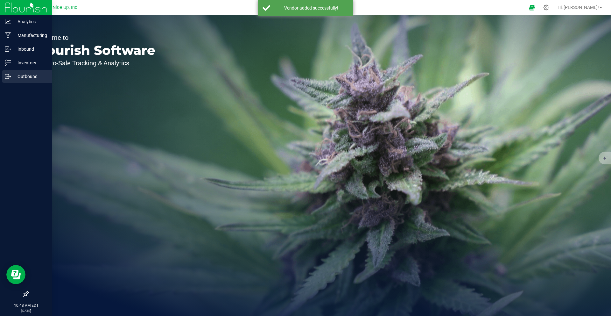
click at [11, 74] on p "Outbound" at bounding box center [30, 77] width 38 height 8
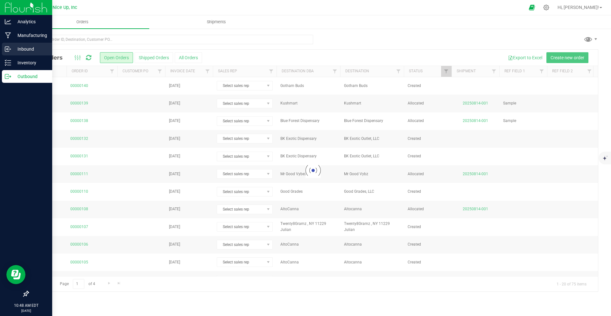
click at [6, 49] on icon at bounding box center [8, 49] width 6 height 6
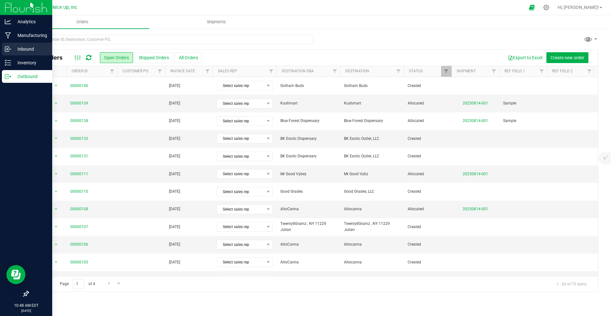
click at [9, 46] on icon at bounding box center [8, 49] width 6 height 6
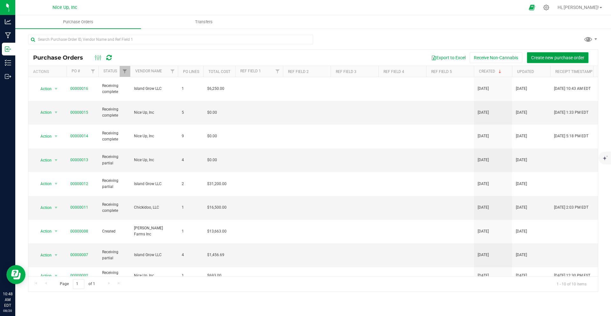
click at [458, 56] on span "Create new purchase order" at bounding box center [557, 57] width 53 height 5
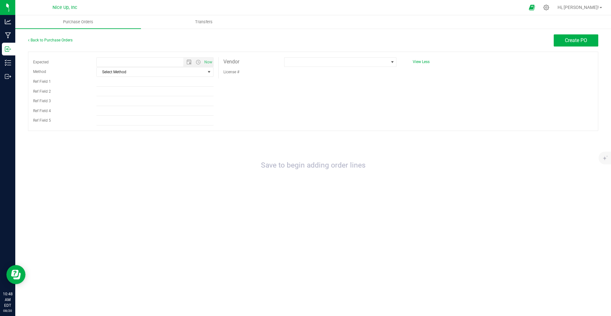
type input "[DATE] 10:48 AM"
click at [305, 64] on span at bounding box center [336, 62] width 104 height 9
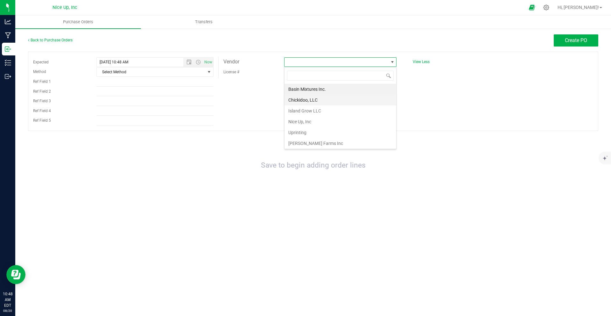
scroll to position [10, 112]
click at [307, 90] on li "Basin Mixtures Inc." at bounding box center [340, 89] width 112 height 11
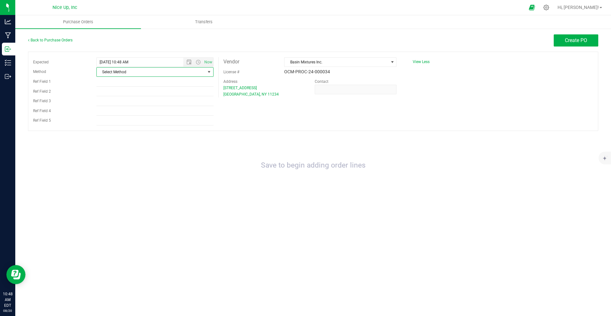
click at [194, 70] on span "Select Method" at bounding box center [151, 71] width 108 height 9
click at [176, 129] on li "Pickup" at bounding box center [155, 130] width 116 height 10
click at [458, 39] on span "Create PO" at bounding box center [576, 40] width 22 height 6
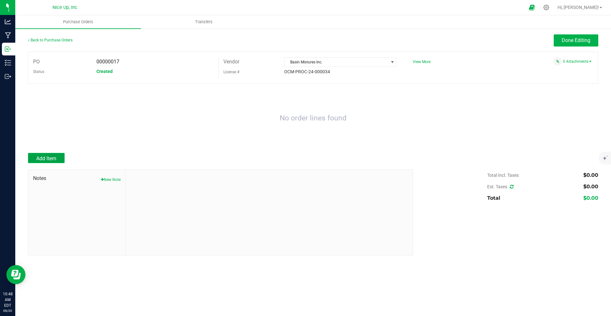
click at [48, 154] on button "Add Item" at bounding box center [46, 158] width 37 height 10
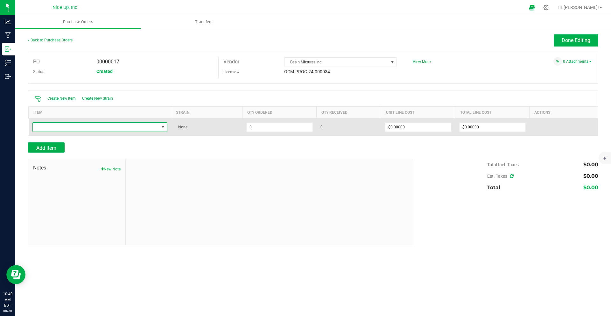
click at [160, 125] on span "NO DATA FOUND" at bounding box center [162, 126] width 5 height 5
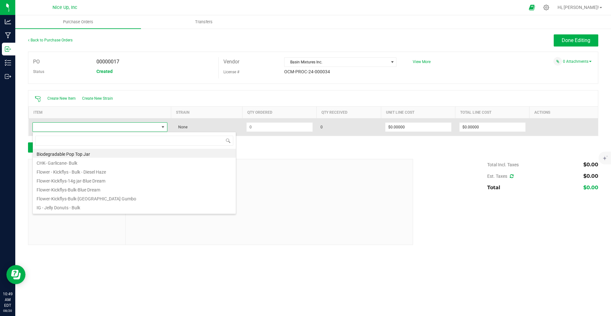
click at [161, 126] on span at bounding box center [162, 126] width 5 height 5
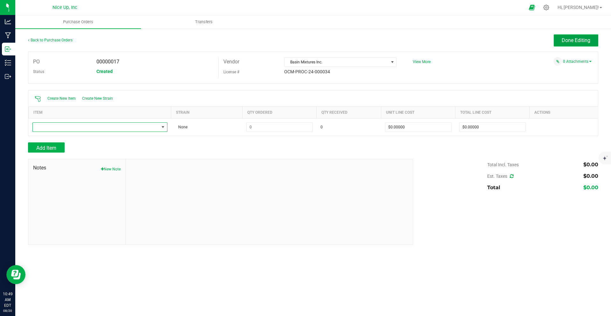
click at [458, 44] on button "Done Editing" at bounding box center [576, 40] width 45 height 12
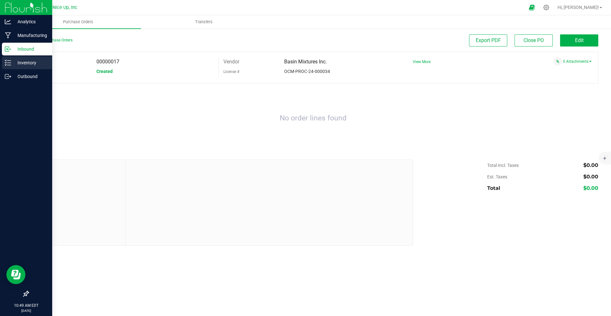
click at [3, 63] on div "Inventory" at bounding box center [27, 62] width 50 height 13
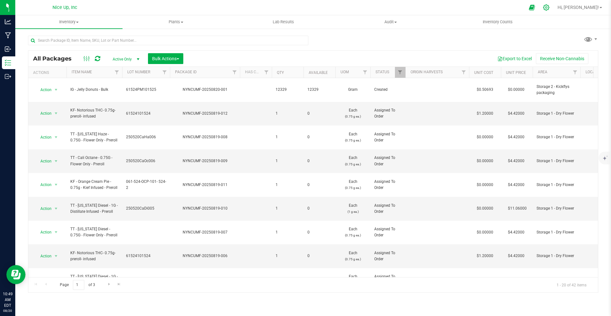
click at [458, 7] on icon at bounding box center [546, 7] width 7 height 7
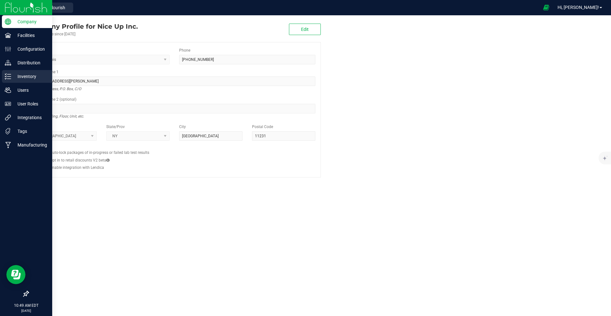
click at [2, 76] on div "Inventory" at bounding box center [27, 76] width 50 height 13
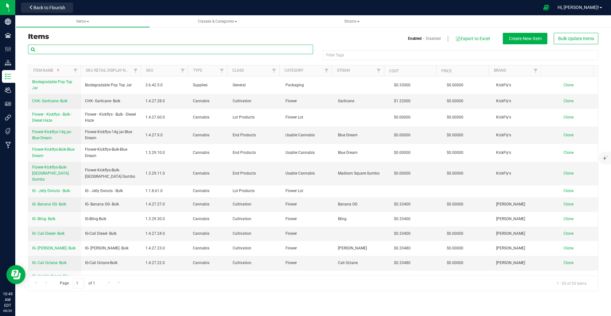
click at [88, 46] on input "text" at bounding box center [170, 50] width 285 height 10
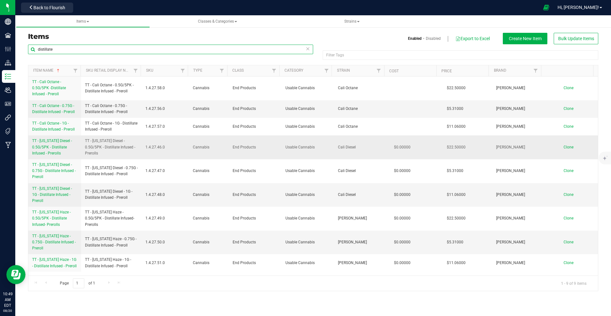
scroll to position [2, 0]
type input "distillate"
click at [458, 38] on span "Create New Item" at bounding box center [525, 38] width 33 height 5
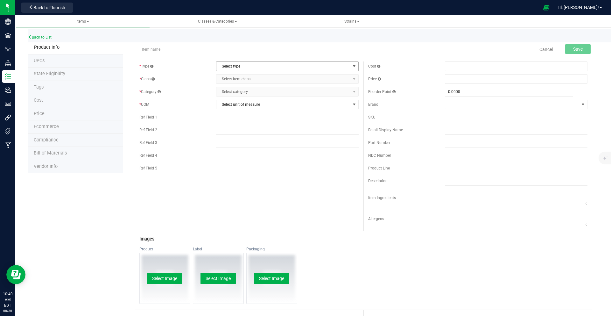
click at [257, 66] on span "Select type" at bounding box center [283, 66] width 134 height 9
click at [257, 74] on li "Cannabis" at bounding box center [285, 77] width 141 height 10
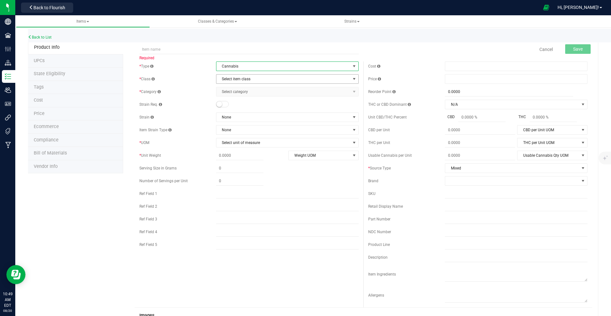
click at [256, 79] on span "Select item class" at bounding box center [283, 78] width 134 height 9
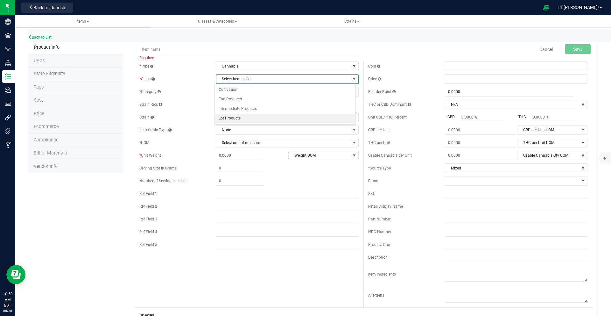
click at [262, 119] on li "Lot Products" at bounding box center [285, 119] width 141 height 10
click at [259, 93] on span "Select category" at bounding box center [283, 91] width 134 height 9
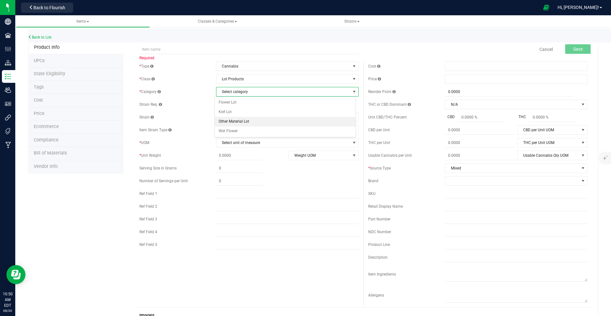
click at [258, 122] on li "Other Material Lot" at bounding box center [285, 122] width 141 height 10
click at [260, 140] on span "Select unit of measure" at bounding box center [283, 142] width 134 height 9
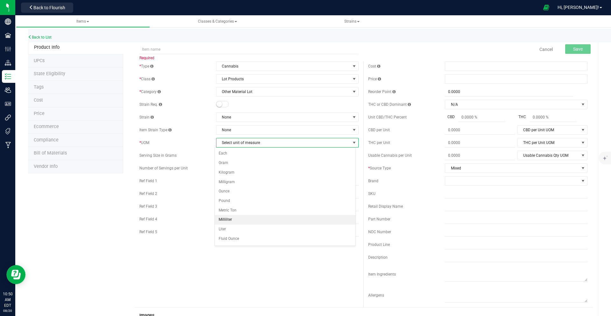
click at [246, 220] on li "Milliliter" at bounding box center [285, 220] width 141 height 10
click at [235, 258] on div "* Type Cannabis Select type Cannabis Non-Inventory Raw Materials Supplies * Cla…" at bounding box center [364, 184] width 458 height 246
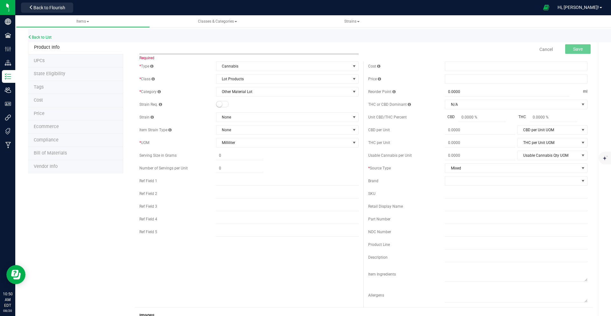
click at [210, 50] on input "text" at bounding box center [248, 50] width 219 height 10
type input "BM -Distillate - Bulk"
click at [458, 49] on button "Save" at bounding box center [577, 49] width 25 height 10
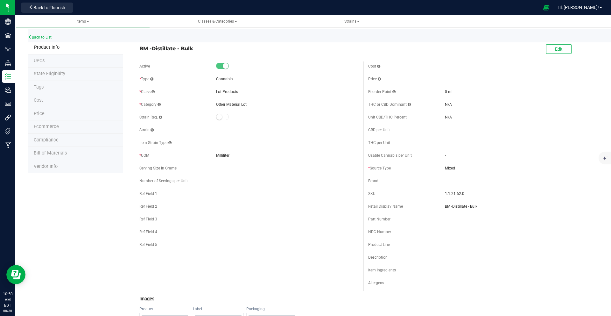
click at [41, 37] on link "Back to List" at bounding box center [40, 37] width 24 height 4
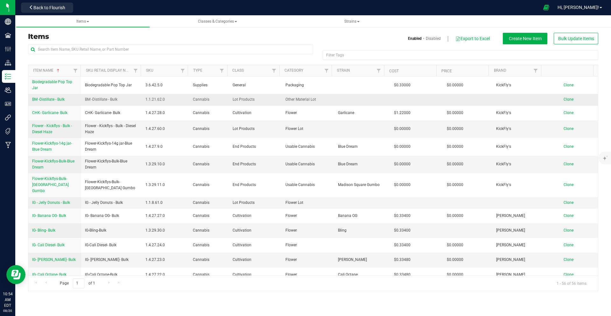
click at [57, 97] on span "BM -Distillate - Bulk" at bounding box center [48, 99] width 32 height 4
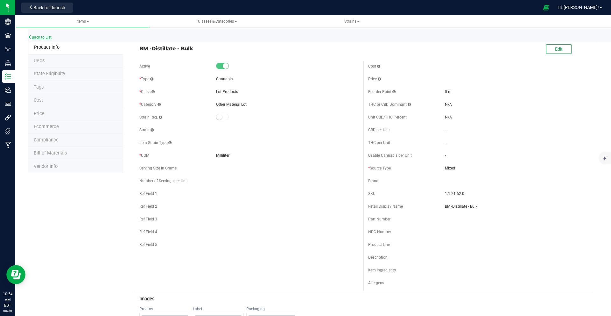
click at [51, 36] on link "Back to List" at bounding box center [40, 37] width 24 height 4
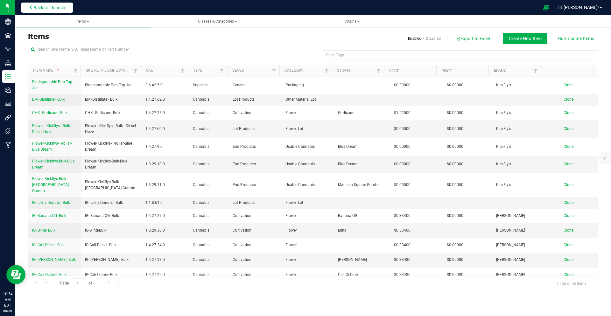
click at [65, 9] on span "Back to Flourish" at bounding box center [49, 7] width 32 height 5
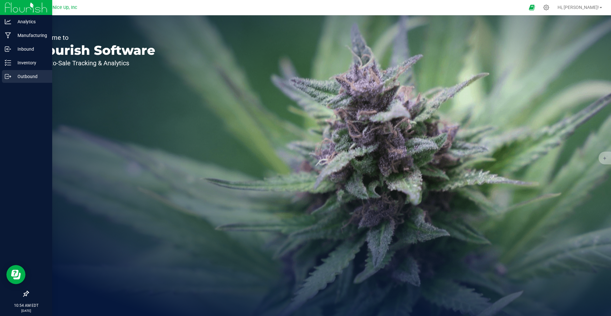
click at [10, 77] on icon at bounding box center [8, 76] width 6 height 6
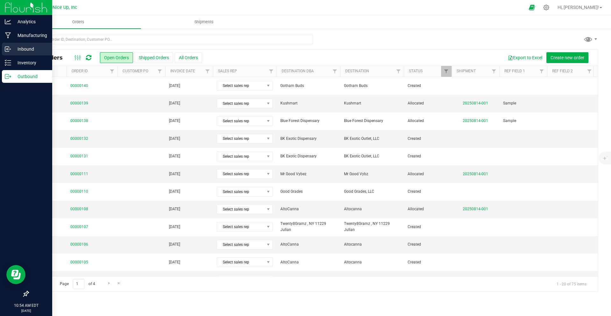
click at [22, 50] on p "Inbound" at bounding box center [30, 49] width 38 height 8
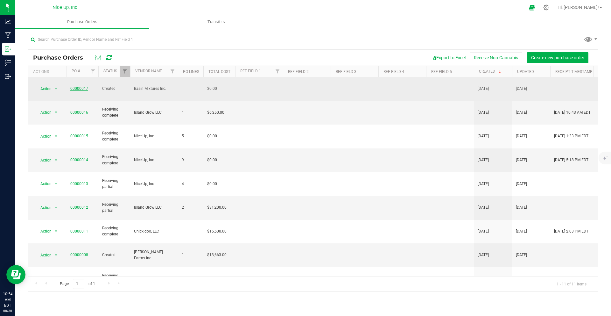
click at [82, 86] on link "00000017" at bounding box center [79, 88] width 18 height 4
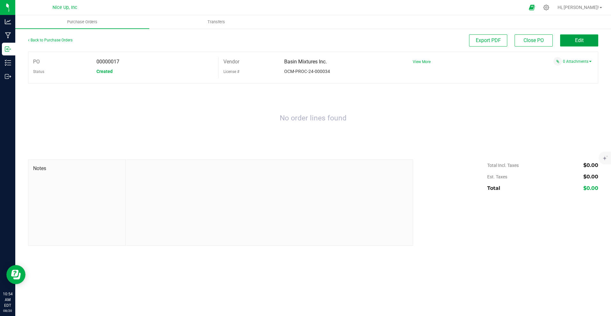
click at [458, 41] on span "Edit" at bounding box center [579, 40] width 9 height 6
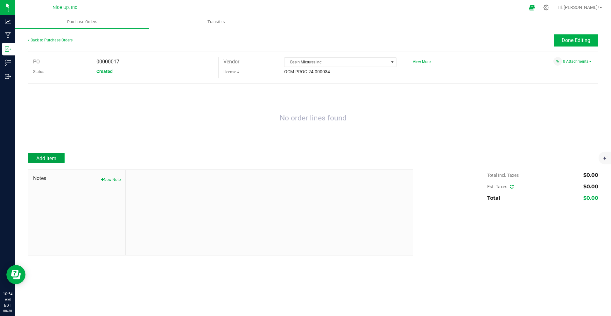
click at [48, 157] on span "Add Item" at bounding box center [46, 158] width 20 height 6
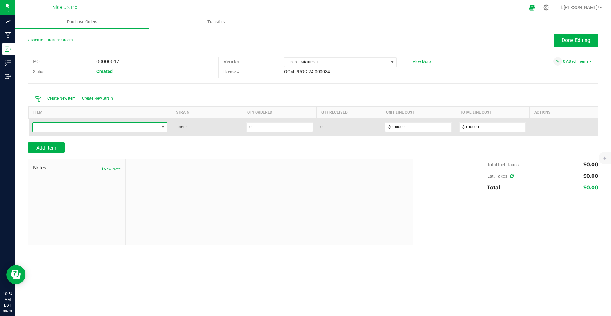
click at [126, 131] on span "NO DATA FOUND" at bounding box center [99, 127] width 135 height 10
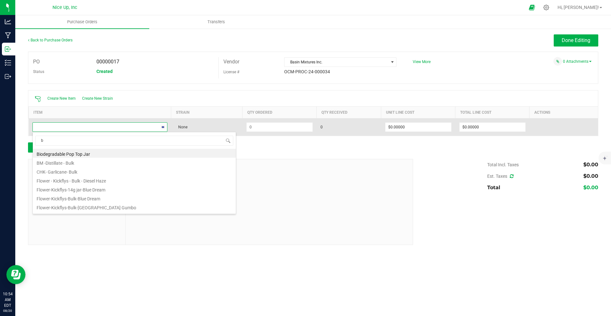
type input "bm"
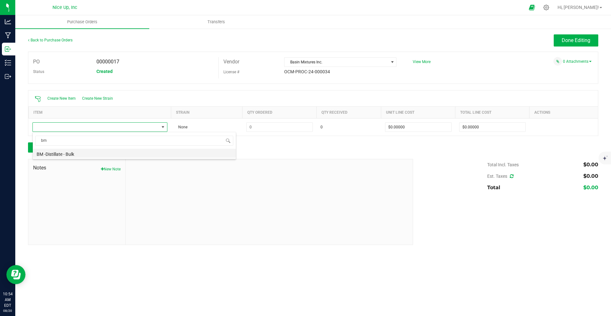
click at [151, 152] on li "BM -Distillate - Bulk" at bounding box center [134, 153] width 203 height 9
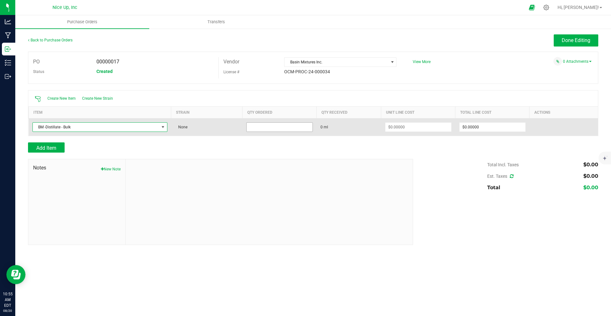
click at [253, 128] on input at bounding box center [280, 126] width 66 height 9
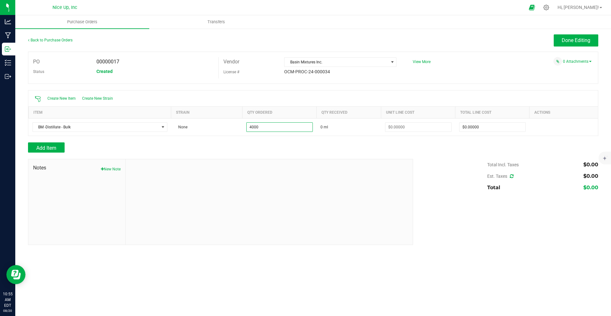
type input "4000.0000 ml"
click at [290, 151] on div "Add Item" at bounding box center [218, 147] width 380 height 10
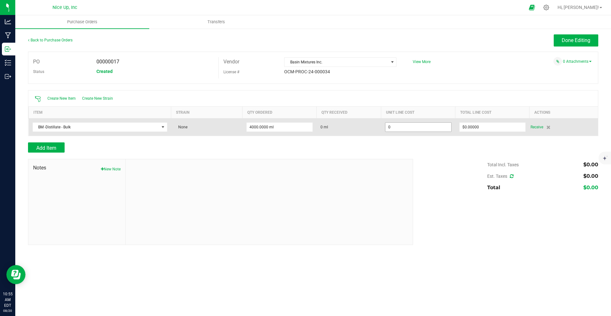
click at [418, 128] on input "0" at bounding box center [418, 126] width 66 height 9
type input "$3.50000"
type input "0"
click at [458, 124] on input "0" at bounding box center [492, 126] width 66 height 9
type input "4000"
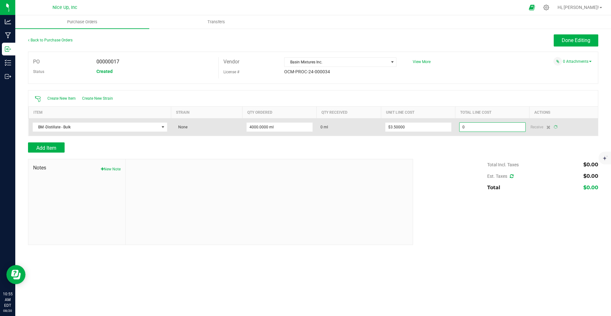
type input "14000"
drag, startPoint x: 506, startPoint y: 128, endPoint x: 452, endPoint y: 127, distance: 53.8
click at [453, 127] on purchase-order-line-row "BM -Distillate - Bulk None 4000.0000 ml 0 ml $3.50000 14000 Receive" at bounding box center [314, 126] width 570 height 17
click at [458, 126] on input "14000" at bounding box center [492, 126] width 66 height 9
drag, startPoint x: 480, startPoint y: 125, endPoint x: 445, endPoint y: 122, distance: 35.4
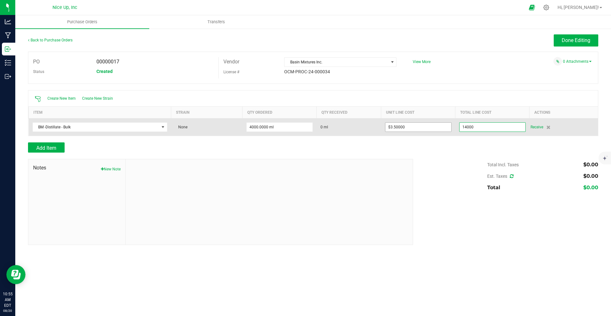
click at [447, 122] on purchase-order-line-row "BM -Distillate - Bulk None 4000.0000 ml 0 ml $3.50000 14000 Receive" at bounding box center [314, 126] width 570 height 17
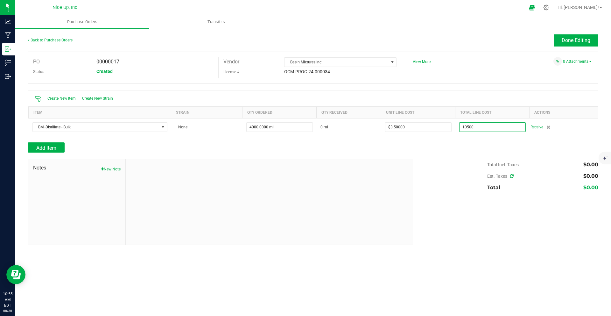
type input "$10,500.00000"
click at [458, 151] on div "Add Item" at bounding box center [313, 147] width 570 height 10
type input "4000"
type input "$2.62500"
click at [458, 43] on span "Done Editing" at bounding box center [576, 40] width 29 height 6
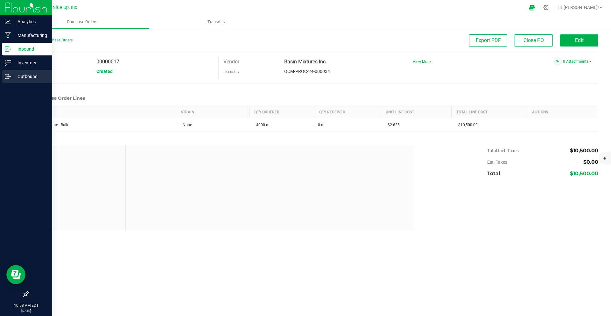
click at [9, 77] on icon at bounding box center [8, 76] width 6 height 6
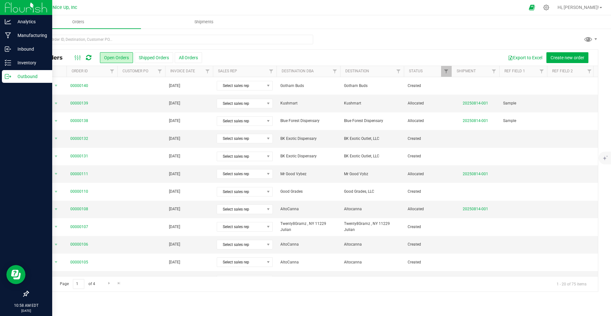
click at [13, 73] on p "Outbound" at bounding box center [30, 77] width 38 height 8
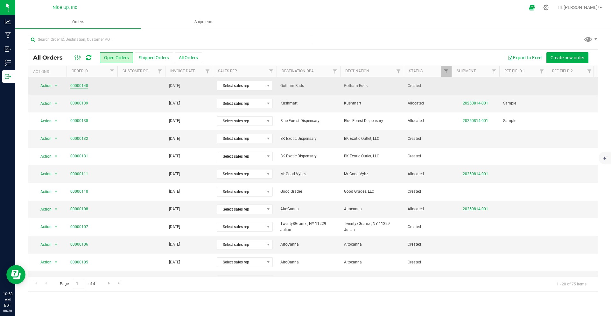
click at [84, 85] on link "00000140" at bounding box center [79, 86] width 18 height 6
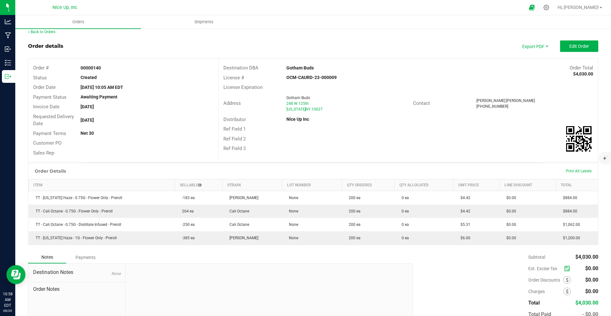
scroll to position [6, 0]
